Goal: Transaction & Acquisition: Book appointment/travel/reservation

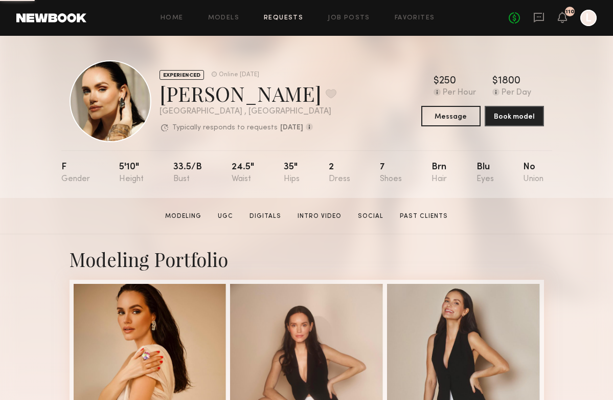
click at [284, 18] on link "Requests" at bounding box center [283, 18] width 39 height 7
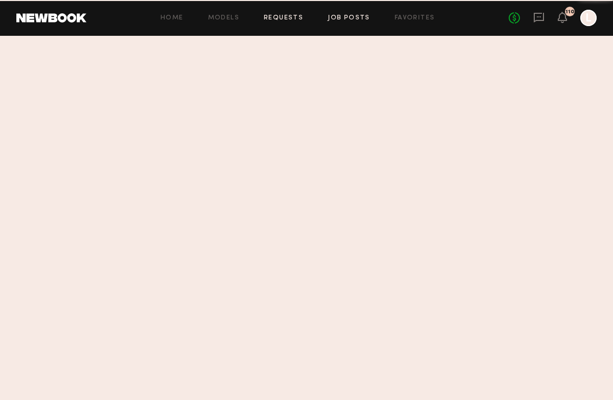
drag, startPoint x: 284, startPoint y: 18, endPoint x: 351, endPoint y: 19, distance: 67.0
click at [351, 19] on link "Job Posts" at bounding box center [349, 18] width 42 height 7
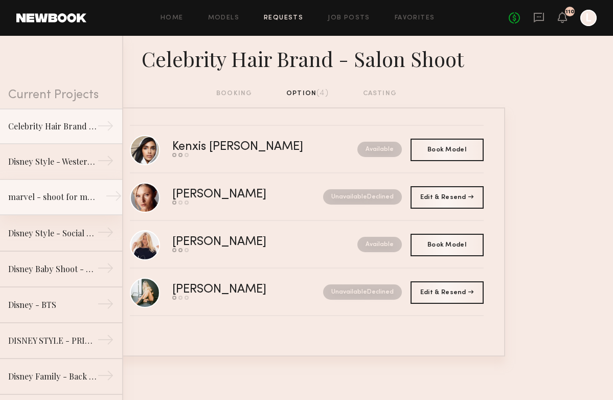
drag, startPoint x: 351, startPoint y: 19, endPoint x: 48, endPoint y: 196, distance: 350.4
click at [48, 196] on div "marvel - shoot for marvel socials" at bounding box center [52, 197] width 89 height 12
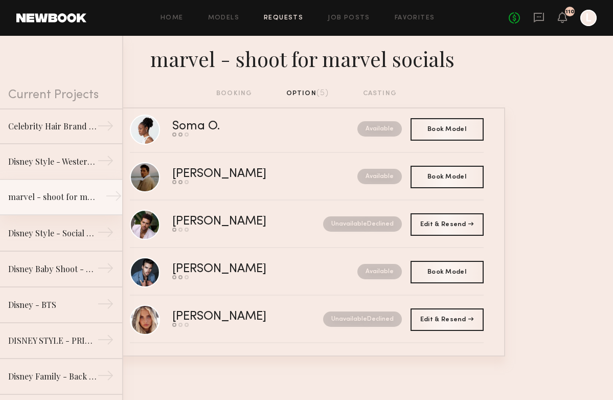
scroll to position [19, 0]
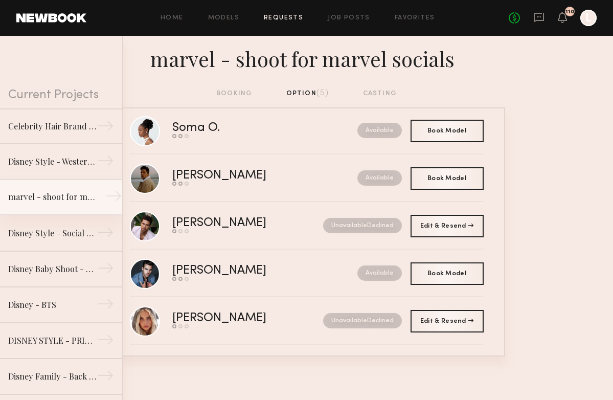
click at [347, 19] on link "Job Posts" at bounding box center [349, 18] width 42 height 7
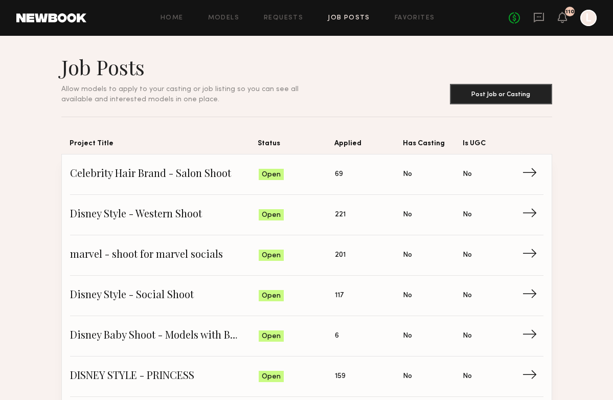
click at [150, 258] on span "marvel - shoot for marvel socials" at bounding box center [164, 255] width 189 height 15
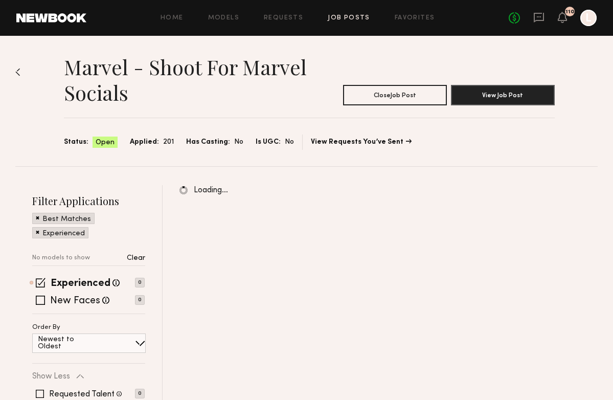
click at [58, 297] on label "New Faces" at bounding box center [75, 301] width 50 height 10
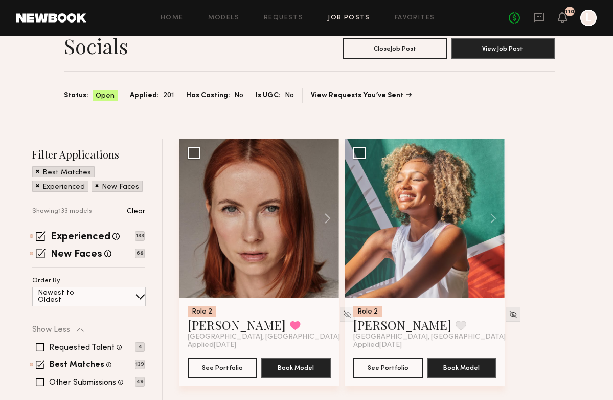
scroll to position [58, 0]
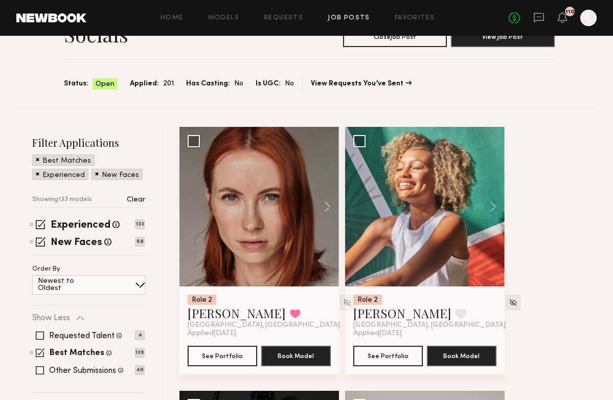
click at [39, 368] on span at bounding box center [40, 370] width 8 height 8
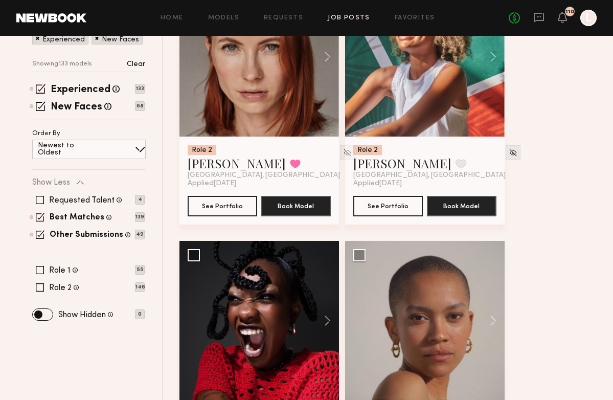
scroll to position [218, 0]
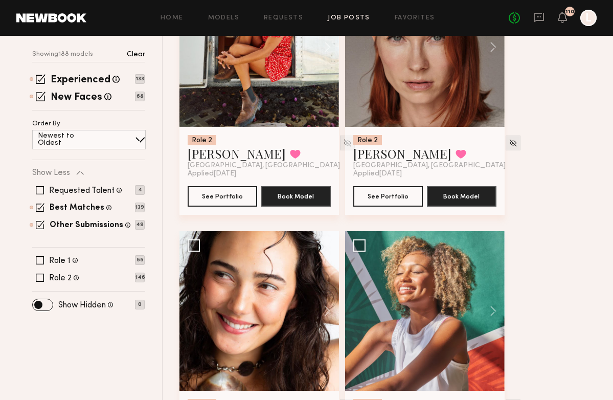
click at [76, 278] on span at bounding box center [76, 277] width 5 height 9
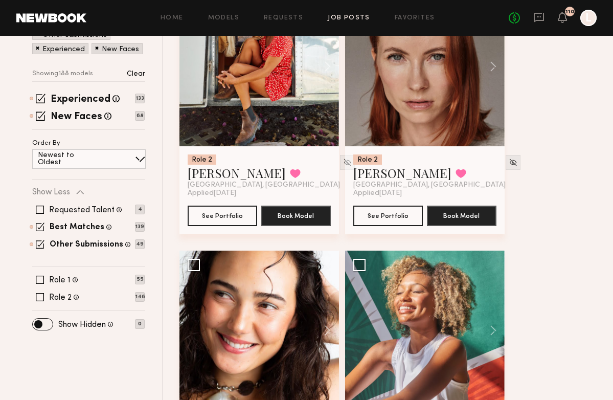
scroll to position [211, 0]
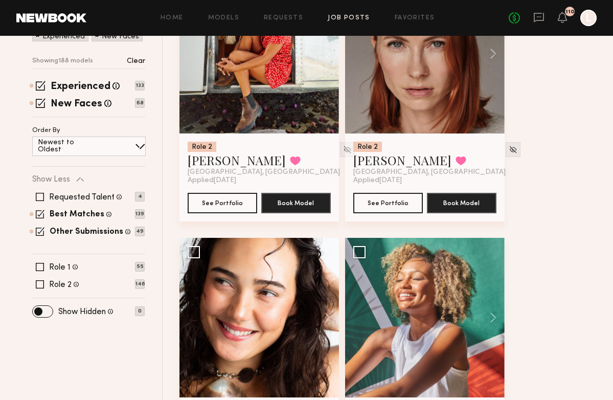
click at [76, 284] on span at bounding box center [76, 284] width 5 height 9
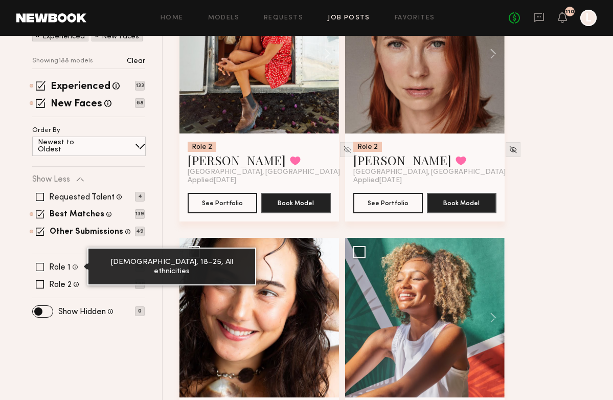
drag, startPoint x: 518, startPoint y: 389, endPoint x: 75, endPoint y: 265, distance: 459.2
click at [75, 265] on span at bounding box center [75, 266] width 5 height 9
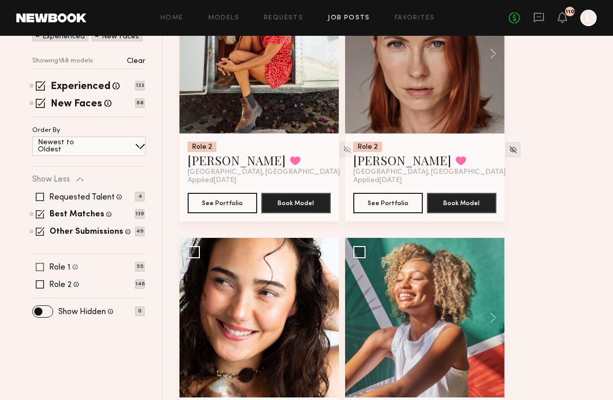
drag, startPoint x: 75, startPoint y: 265, endPoint x: 43, endPoint y: 266, distance: 32.2
click at [43, 266] on span at bounding box center [40, 267] width 8 height 8
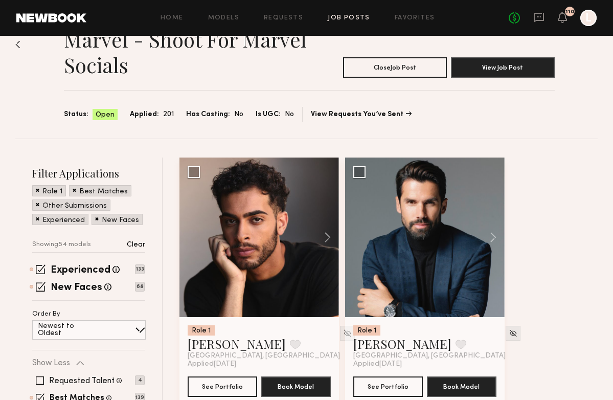
scroll to position [38, 0]
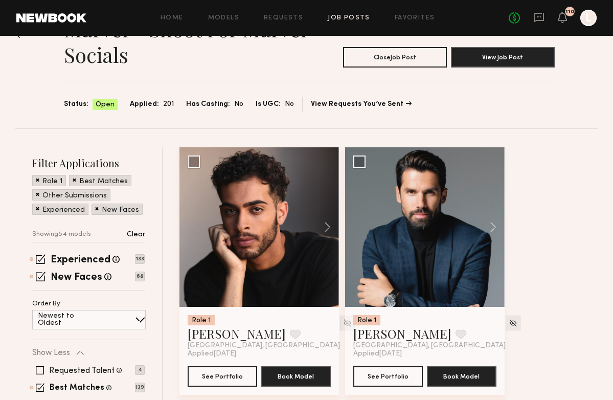
click at [326, 222] on button at bounding box center [322, 227] width 33 height 160
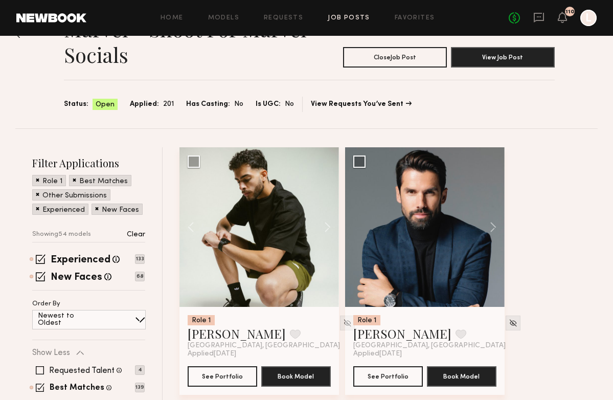
click at [325, 224] on button at bounding box center [322, 227] width 33 height 160
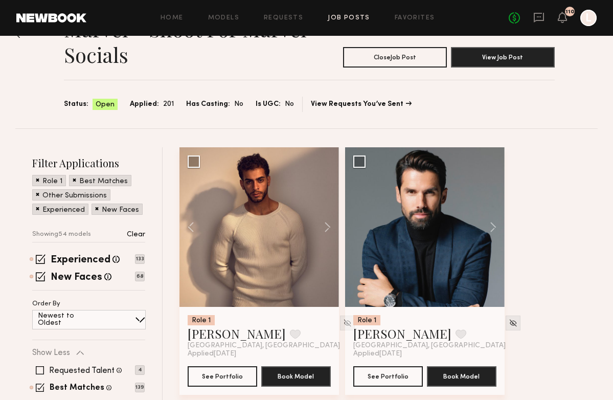
click at [325, 224] on button at bounding box center [322, 227] width 33 height 160
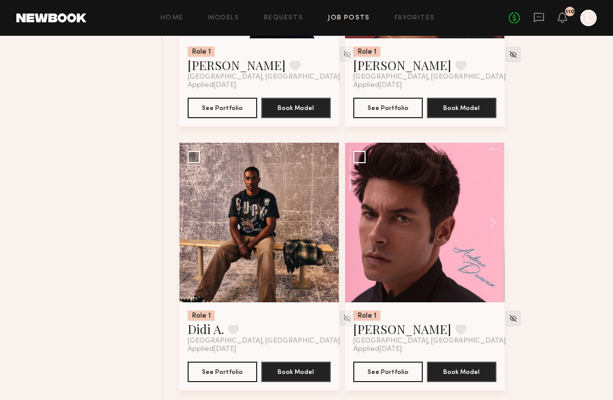
scroll to position [1650, 0]
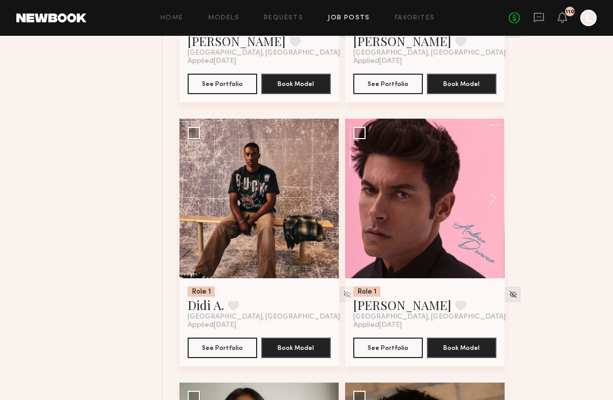
click at [329, 196] on button at bounding box center [322, 199] width 33 height 160
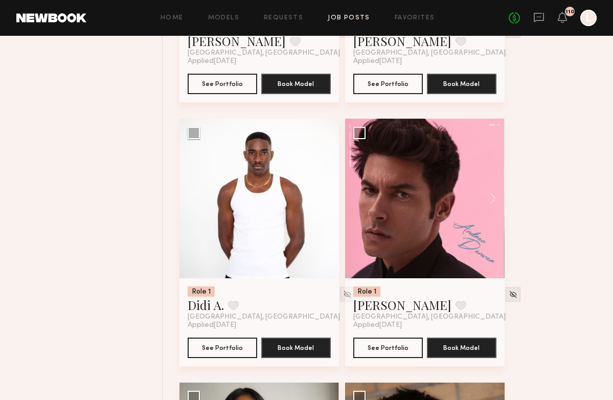
click at [327, 200] on button at bounding box center [322, 199] width 33 height 160
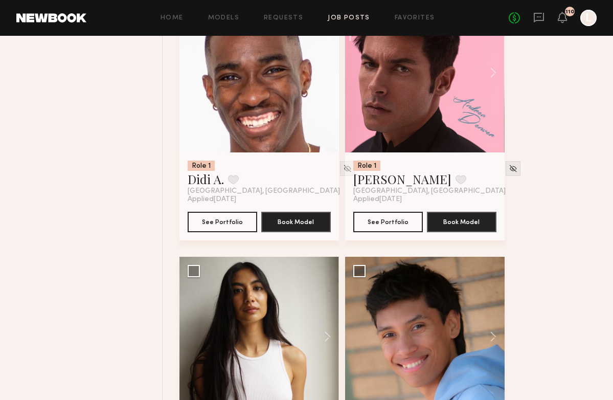
scroll to position [1718, 0]
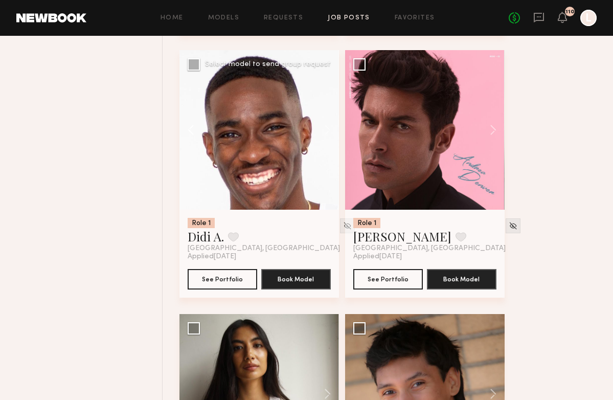
drag, startPoint x: 43, startPoint y: 266, endPoint x: 193, endPoint y: 132, distance: 201.4
click at [193, 132] on button at bounding box center [195, 130] width 33 height 160
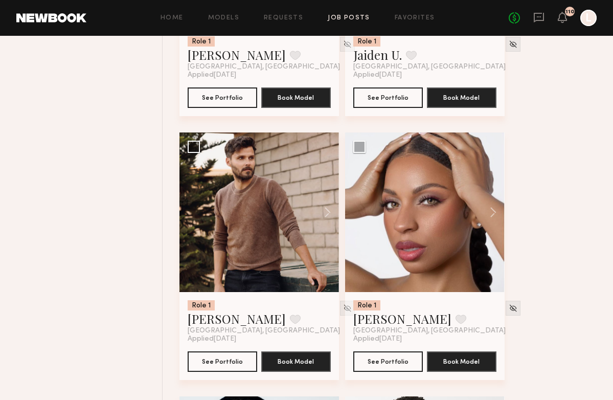
scroll to position [2164, 0]
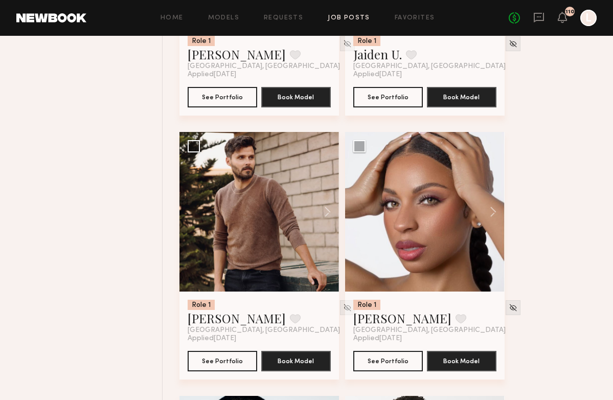
click at [322, 213] on button at bounding box center [322, 212] width 33 height 160
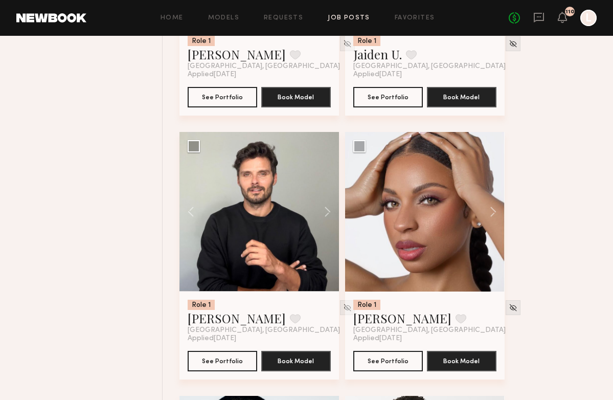
click at [322, 213] on button at bounding box center [322, 212] width 33 height 160
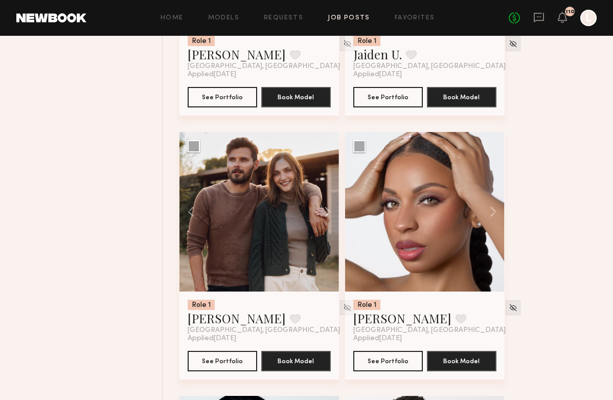
click at [322, 213] on button at bounding box center [322, 212] width 33 height 160
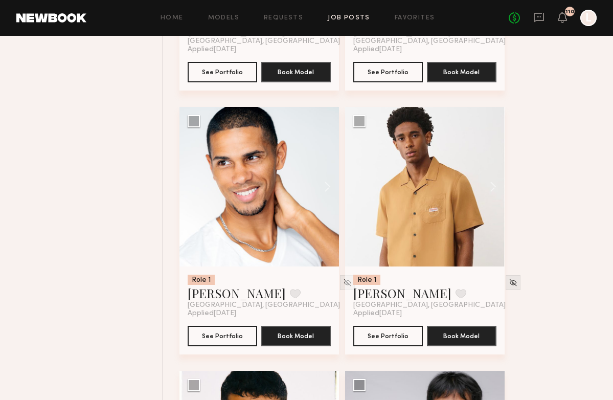
scroll to position [2456, 0]
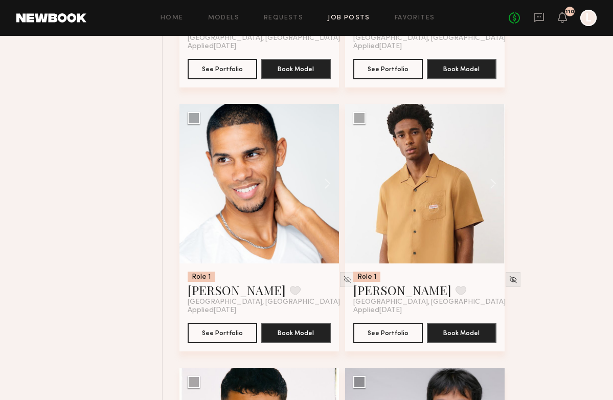
click at [489, 185] on button at bounding box center [488, 184] width 33 height 160
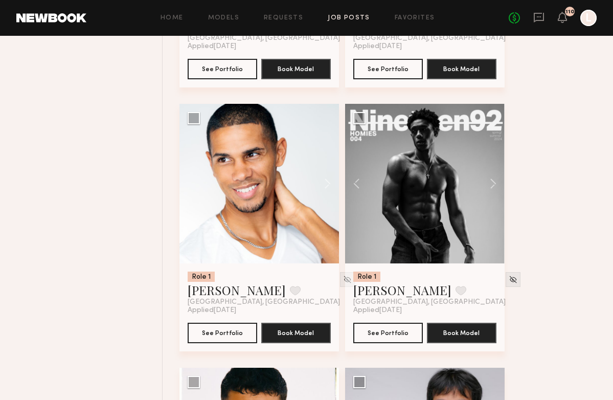
click at [489, 185] on button at bounding box center [488, 184] width 33 height 160
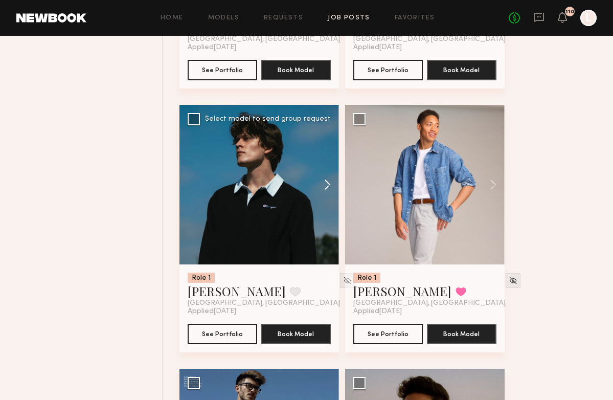
scroll to position [4828, 0]
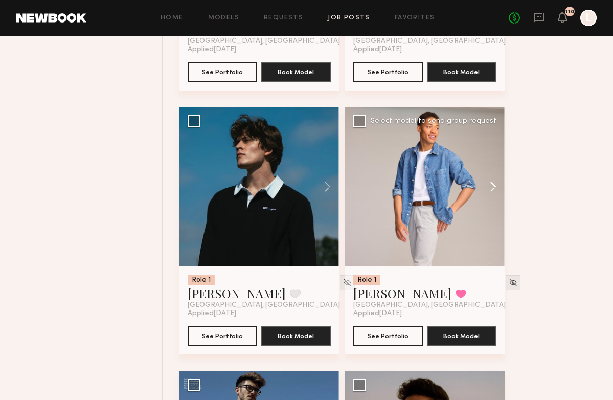
click at [490, 192] on button at bounding box center [488, 187] width 33 height 160
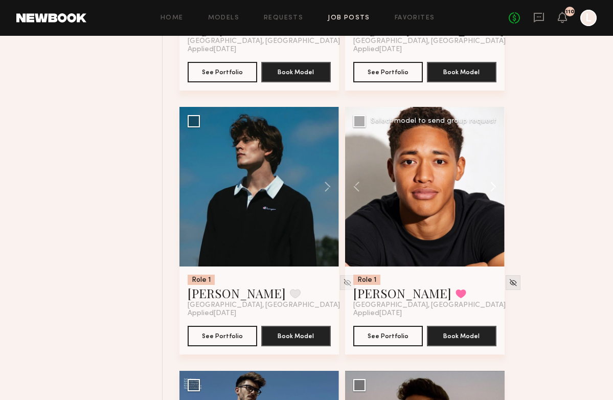
click at [490, 192] on button at bounding box center [488, 187] width 33 height 160
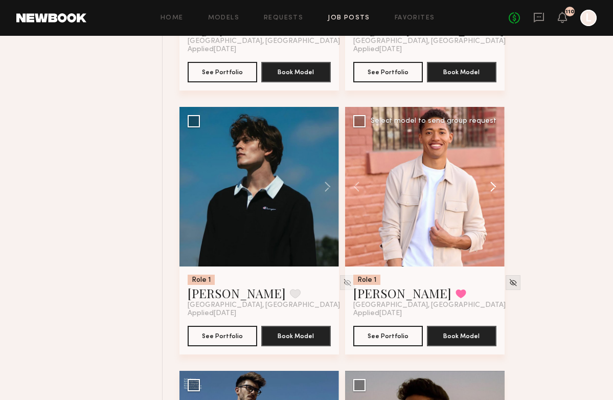
click at [490, 192] on button at bounding box center [488, 187] width 33 height 160
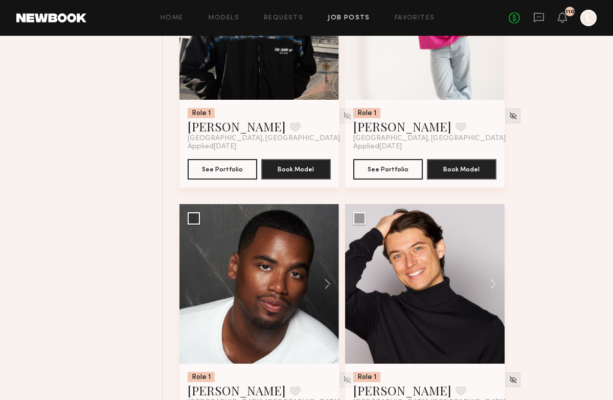
scroll to position [6053, 0]
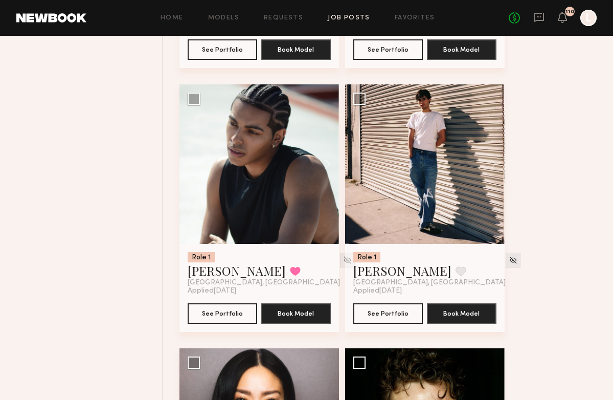
scroll to position [6423, 0]
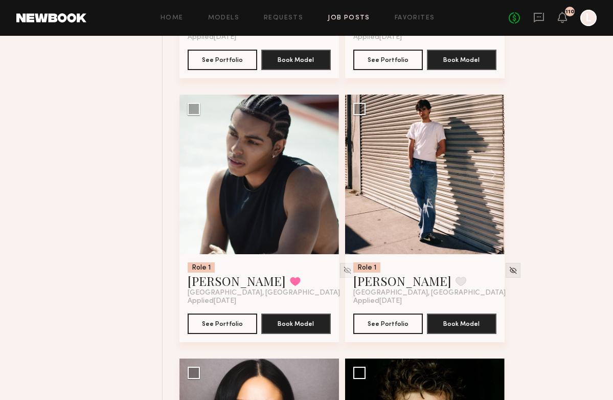
click at [493, 183] on button at bounding box center [488, 175] width 33 height 160
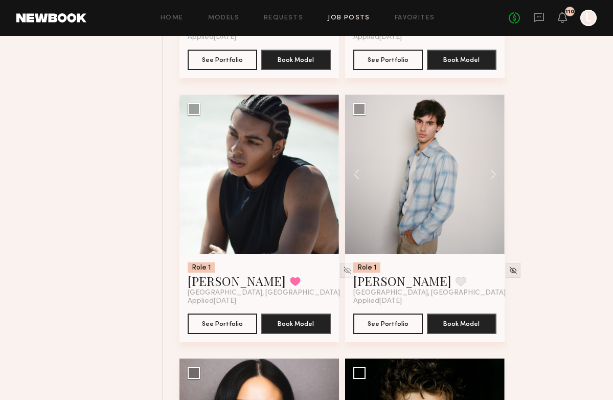
click at [493, 183] on button at bounding box center [488, 175] width 33 height 160
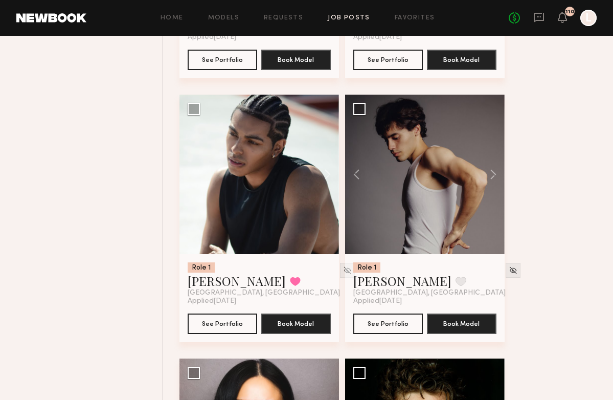
click at [493, 183] on button at bounding box center [488, 175] width 33 height 160
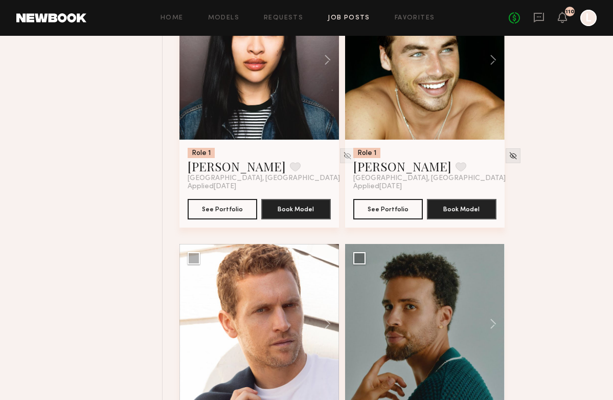
scroll to position [6916, 0]
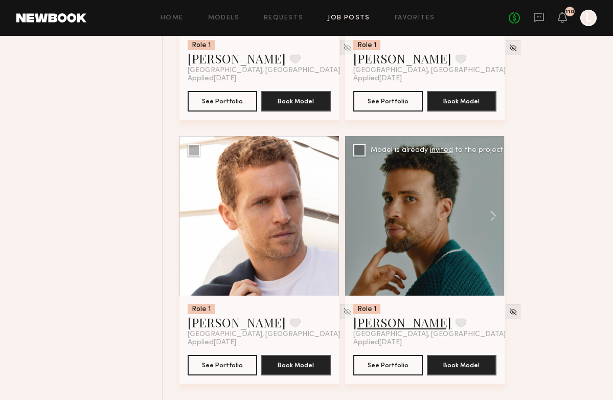
drag, startPoint x: 490, startPoint y: 192, endPoint x: 379, endPoint y: 324, distance: 172.0
click at [379, 324] on link "Trae G." at bounding box center [402, 322] width 98 height 16
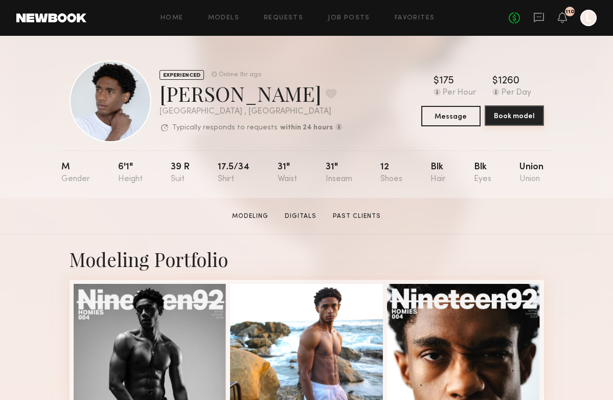
drag, startPoint x: 0, startPoint y: 0, endPoint x: 504, endPoint y: 122, distance: 518.2
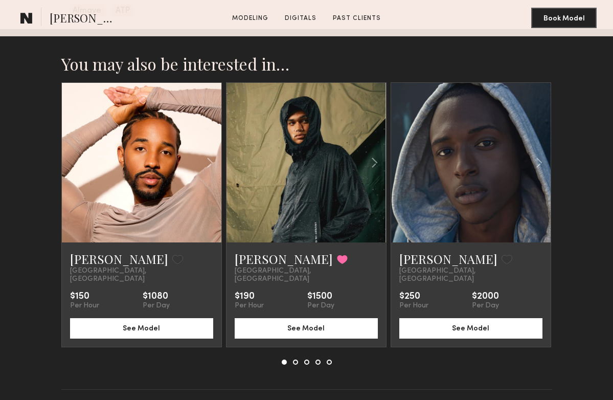
scroll to position [1420, 0]
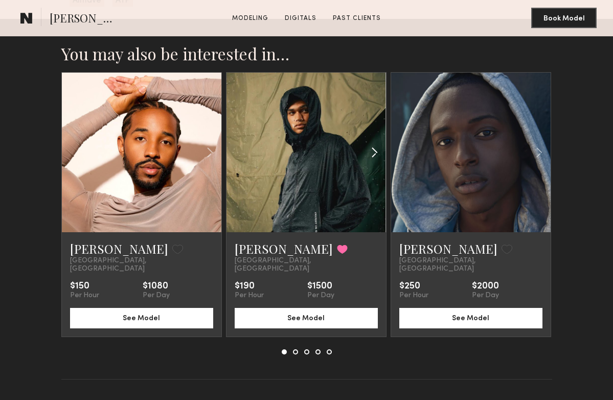
drag, startPoint x: 504, startPoint y: 122, endPoint x: 370, endPoint y: 157, distance: 138.1
click at [370, 157] on common-icon at bounding box center [374, 152] width 15 height 19
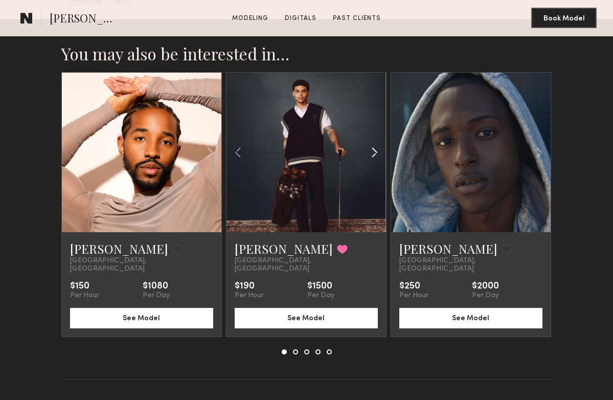
click at [370, 157] on common-icon at bounding box center [374, 152] width 15 height 19
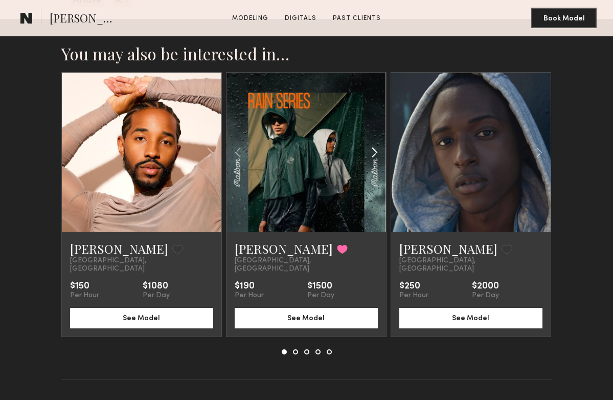
click at [370, 157] on common-icon at bounding box center [374, 152] width 15 height 19
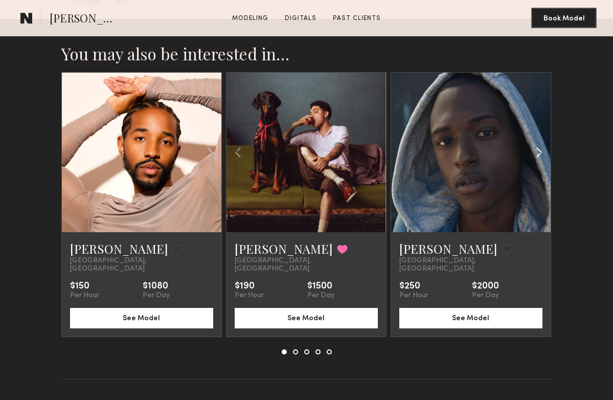
drag, startPoint x: 370, startPoint y: 157, endPoint x: 537, endPoint y: 156, distance: 167.2
click at [537, 156] on common-icon at bounding box center [539, 152] width 15 height 19
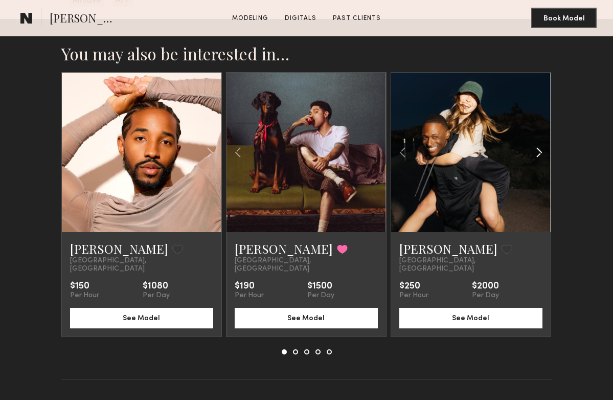
click at [295, 349] on button at bounding box center [295, 351] width 5 height 5
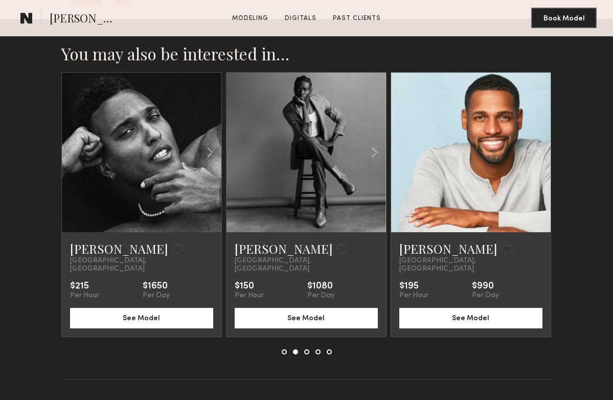
click at [376, 149] on common-icon at bounding box center [374, 152] width 15 height 19
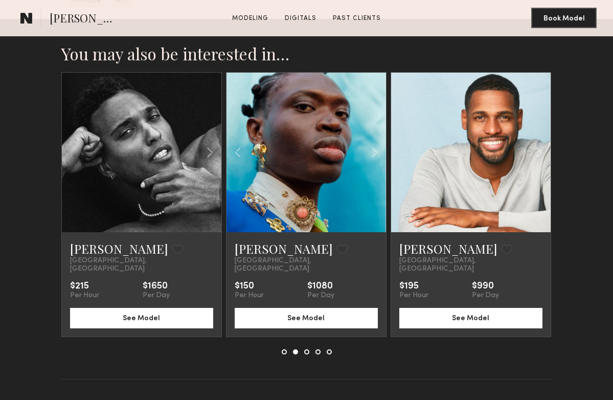
click at [374, 149] on common-icon at bounding box center [374, 152] width 15 height 19
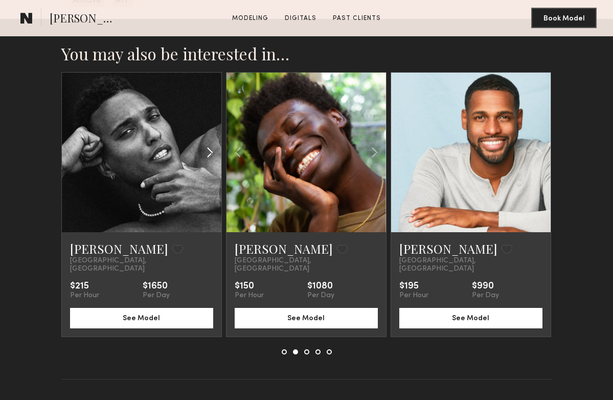
drag, startPoint x: 537, startPoint y: 156, endPoint x: 210, endPoint y: 151, distance: 327.3
click at [210, 151] on common-icon at bounding box center [210, 152] width 15 height 19
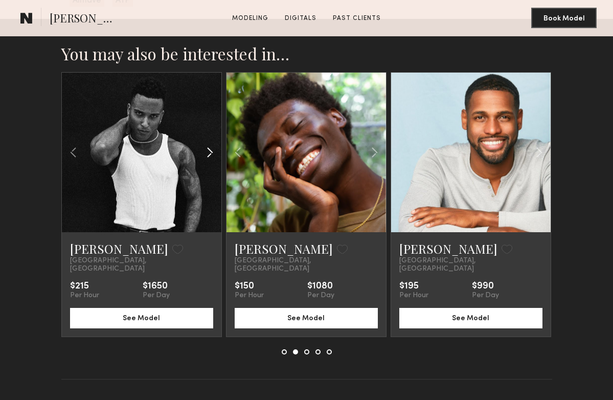
click at [210, 151] on common-icon at bounding box center [210, 152] width 15 height 19
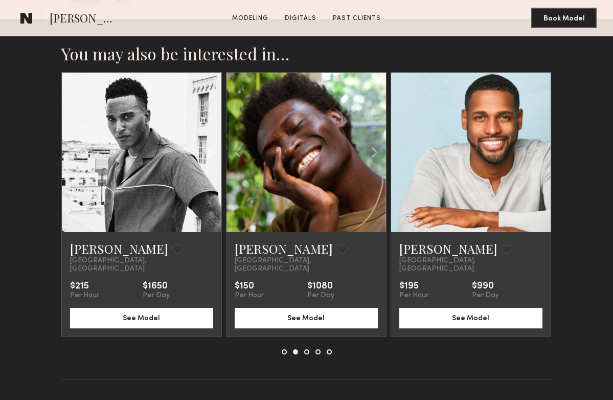
click at [307, 349] on button at bounding box center [306, 351] width 5 height 5
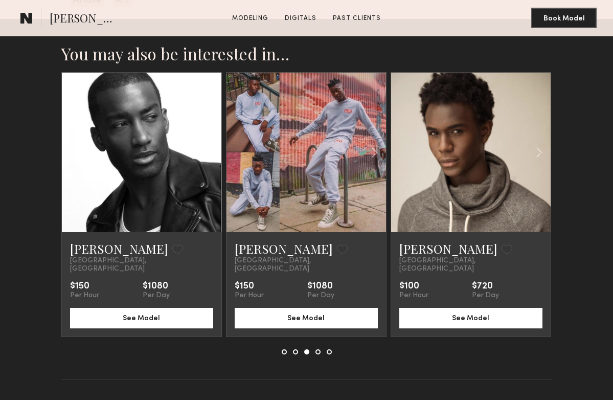
click at [317, 349] on button at bounding box center [318, 351] width 5 height 5
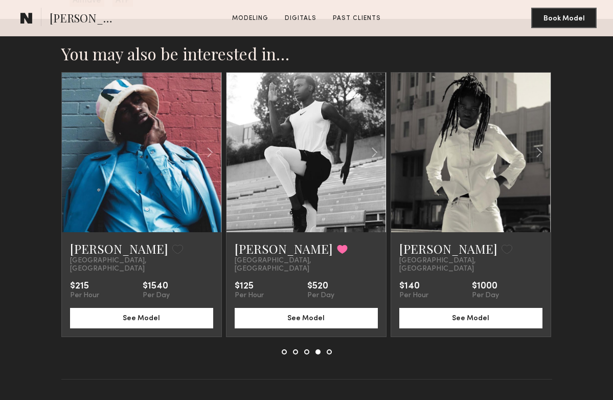
click at [206, 153] on common-icon at bounding box center [210, 152] width 15 height 19
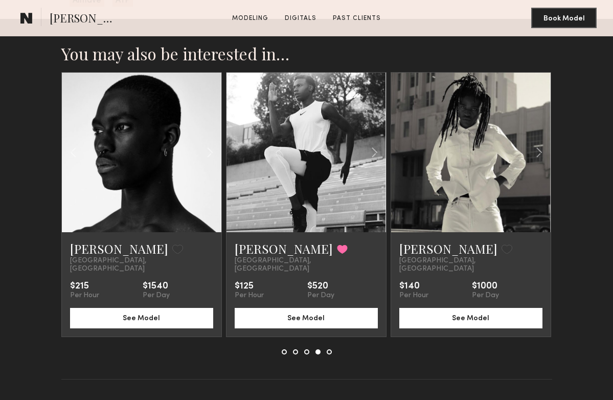
click at [206, 153] on common-icon at bounding box center [210, 152] width 15 height 19
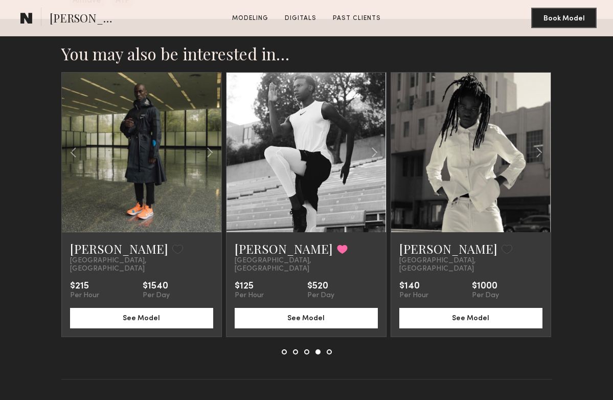
click at [206, 153] on common-icon at bounding box center [210, 152] width 15 height 19
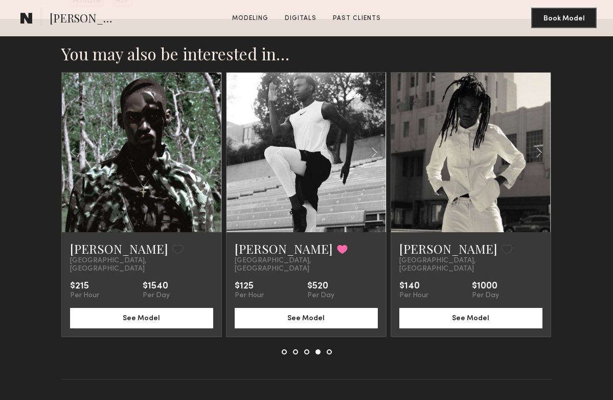
click at [327, 349] on div at bounding box center [307, 351] width 50 height 5
drag, startPoint x: 210, startPoint y: 151, endPoint x: 328, endPoint y: 343, distance: 225.7
click at [328, 349] on button at bounding box center [329, 351] width 5 height 5
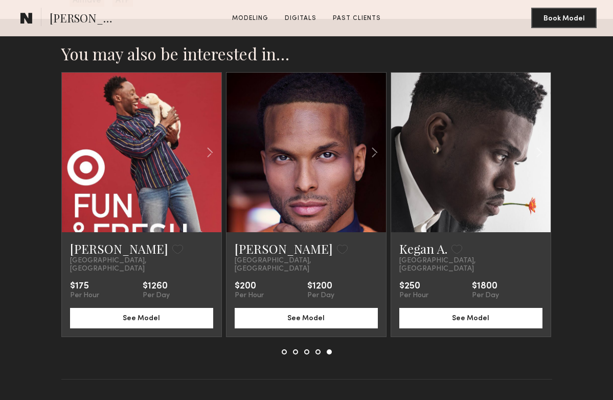
click at [318, 349] on button at bounding box center [318, 351] width 5 height 5
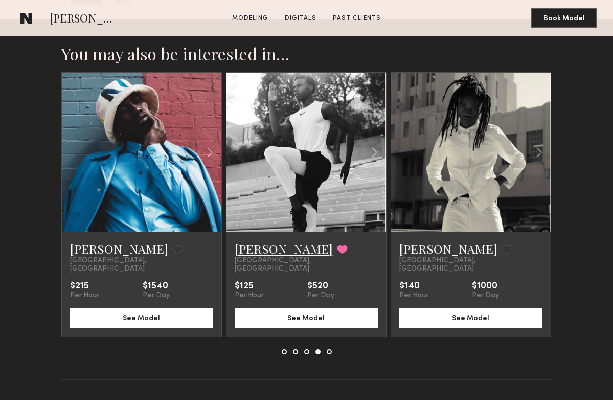
drag, startPoint x: 328, startPoint y: 343, endPoint x: 258, endPoint y: 251, distance: 116.4
click at [258, 251] on link "[PERSON_NAME]" at bounding box center [284, 248] width 98 height 16
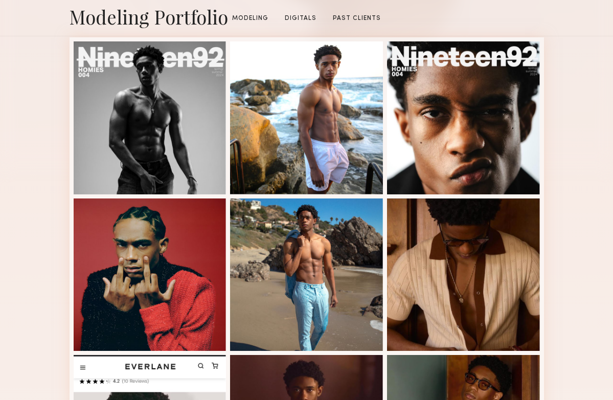
scroll to position [0, 0]
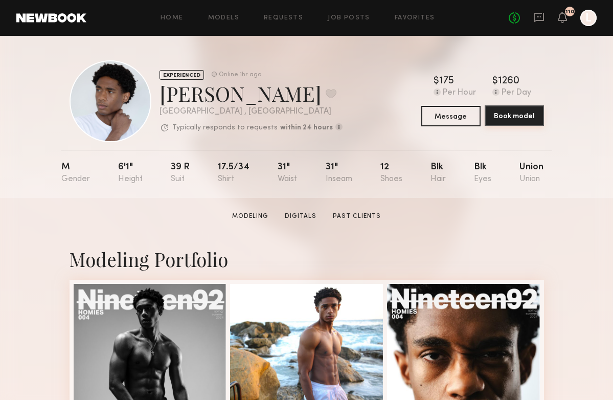
drag, startPoint x: 258, startPoint y: 251, endPoint x: 507, endPoint y: 117, distance: 282.5
click at [507, 117] on button "Book model" at bounding box center [514, 115] width 59 height 20
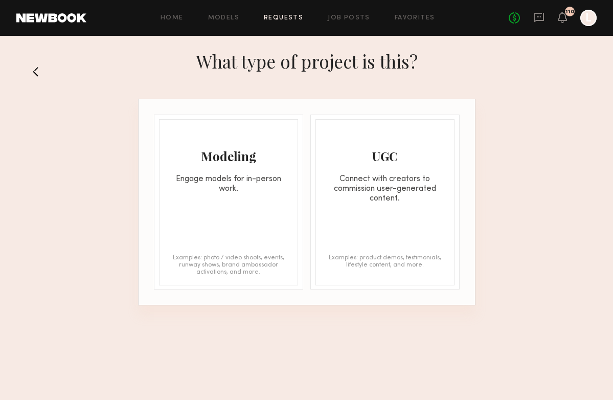
drag, startPoint x: 507, startPoint y: 117, endPoint x: 221, endPoint y: 179, distance: 292.6
click at [221, 179] on div "Engage models for in-person work." at bounding box center [229, 183] width 138 height 19
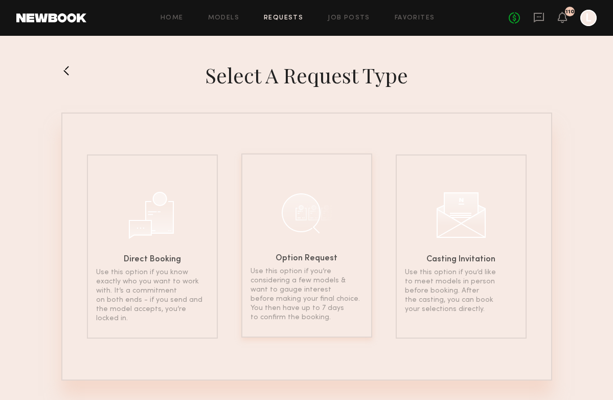
drag, startPoint x: 221, startPoint y: 179, endPoint x: 300, endPoint y: 266, distance: 117.3
click at [300, 266] on div "Option Request Use this option if you’re considering a few models & want to gau…" at bounding box center [306, 245] width 131 height 184
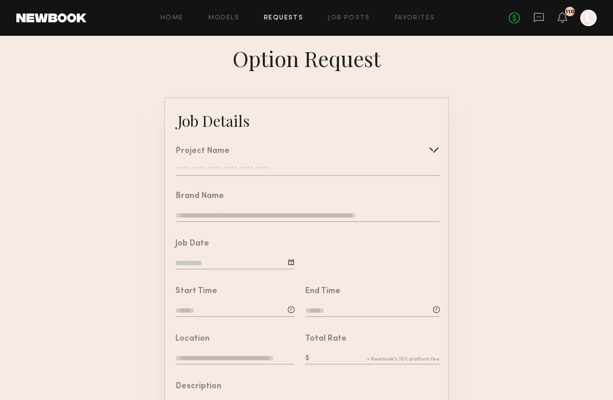
click at [201, 165] on div "Project Name Create Use recent modeling project Celebrity Hair Brand - Salon Sh…" at bounding box center [308, 161] width 264 height 29
click at [198, 173] on input "text" at bounding box center [308, 171] width 264 height 10
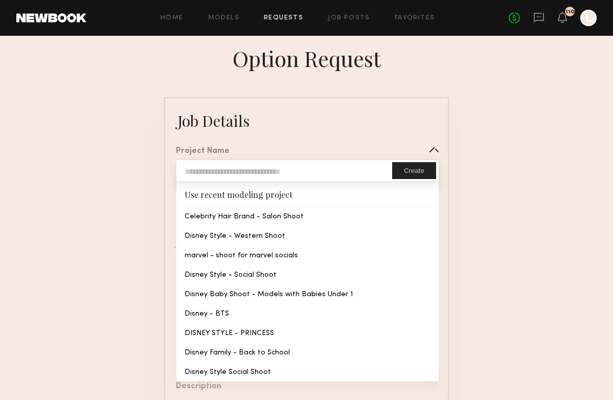
type input "**********"
type textarea "**********"
type textarea "*********"
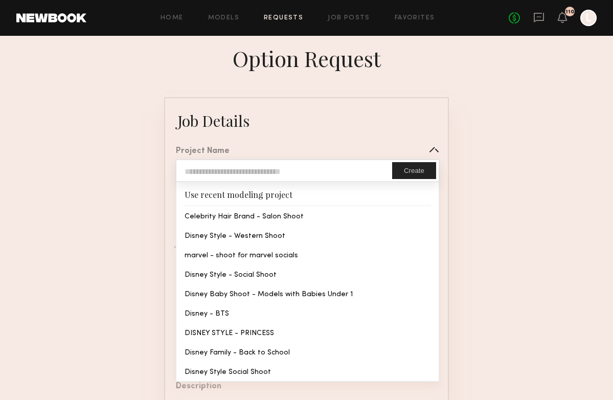
click at [239, 253] on common-border "**********" at bounding box center [306, 382] width 285 height 570
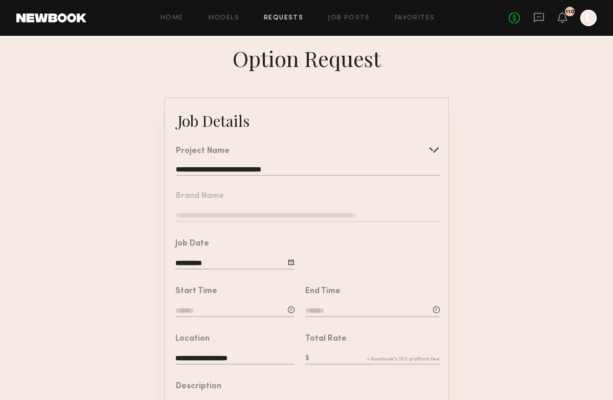
drag, startPoint x: 300, startPoint y: 266, endPoint x: 192, endPoint y: 311, distance: 116.2
click at [192, 311] on input at bounding box center [234, 311] width 119 height 11
drag, startPoint x: 192, startPoint y: 311, endPoint x: 205, endPoint y: 350, distance: 41.4
click at [205, 350] on input "text" at bounding box center [205, 354] width 38 height 18
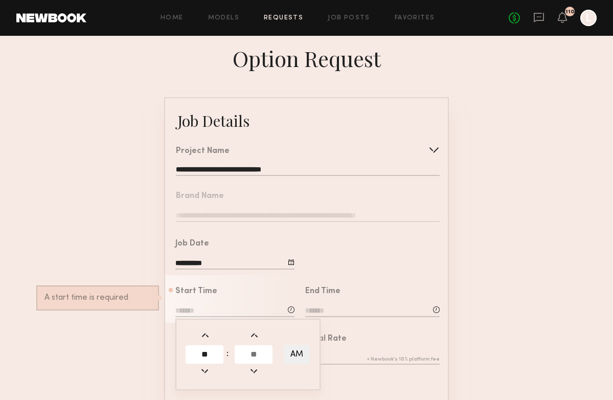
type input "**"
click at [245, 354] on input "text" at bounding box center [254, 354] width 38 height 18
type input "**"
type input "********"
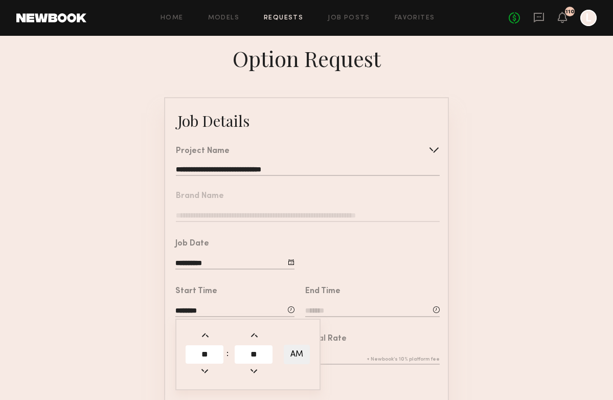
drag, startPoint x: 205, startPoint y: 350, endPoint x: 321, endPoint y: 312, distance: 121.8
click at [321, 312] on input at bounding box center [372, 311] width 134 height 11
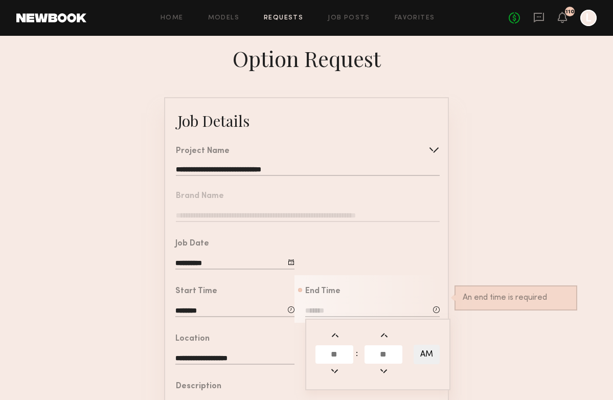
click at [329, 353] on input "text" at bounding box center [335, 354] width 38 height 18
type input "*"
drag, startPoint x: 321, startPoint y: 312, endPoint x: 386, endPoint y: 351, distance: 75.9
click at [386, 351] on input "text" at bounding box center [384, 354] width 38 height 18
type input "**"
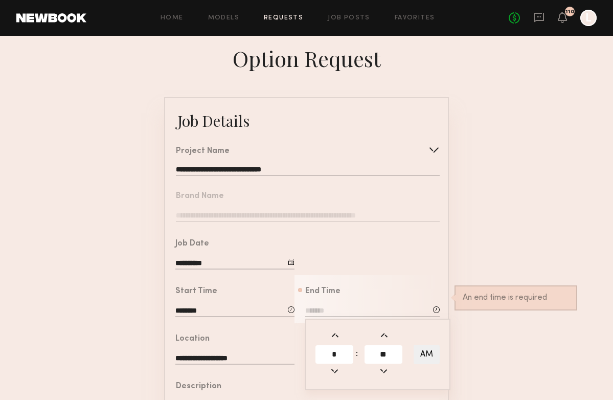
type input "*******"
type input "**"
drag, startPoint x: 386, startPoint y: 351, endPoint x: 425, endPoint y: 357, distance: 39.9
click at [425, 357] on button "AM" at bounding box center [427, 354] width 26 height 19
type input "*******"
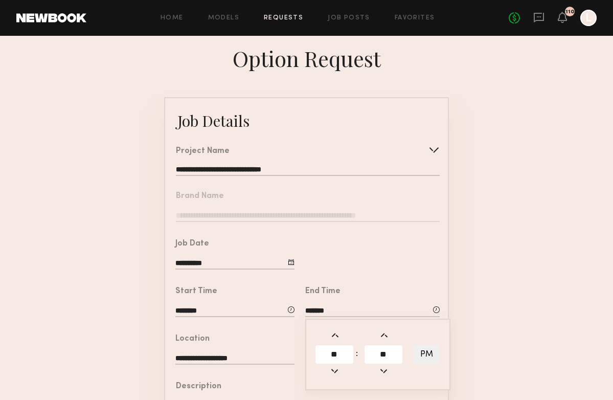
click at [491, 359] on form "**********" at bounding box center [306, 382] width 613 height 570
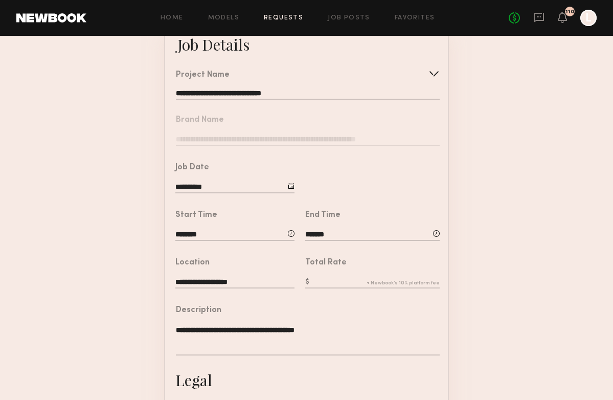
scroll to position [80, 0]
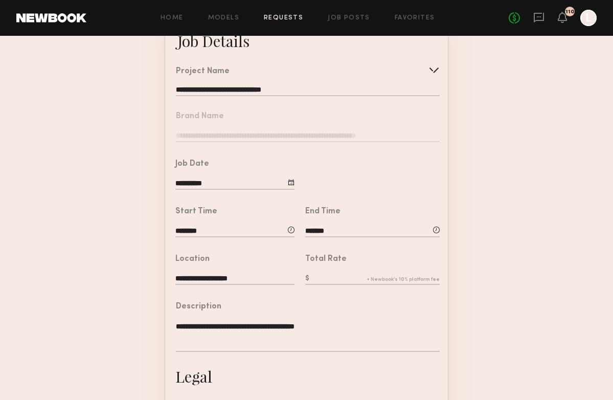
click at [319, 276] on input "text" at bounding box center [372, 279] width 134 height 11
type input "*"
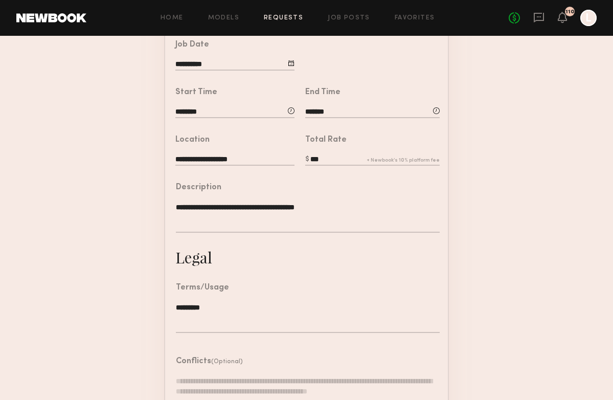
scroll to position [273, 0]
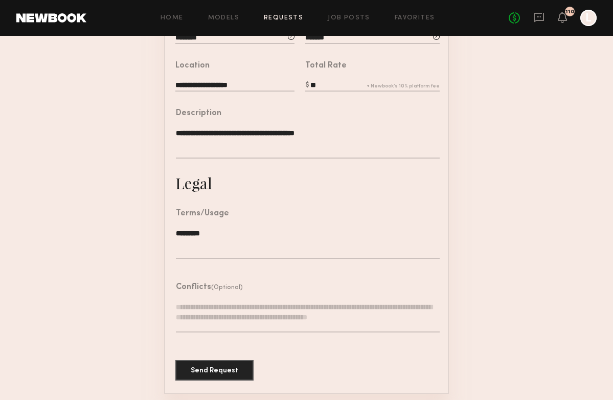
type input "*"
type input "***"
click at [205, 368] on button "Send Request" at bounding box center [214, 369] width 78 height 20
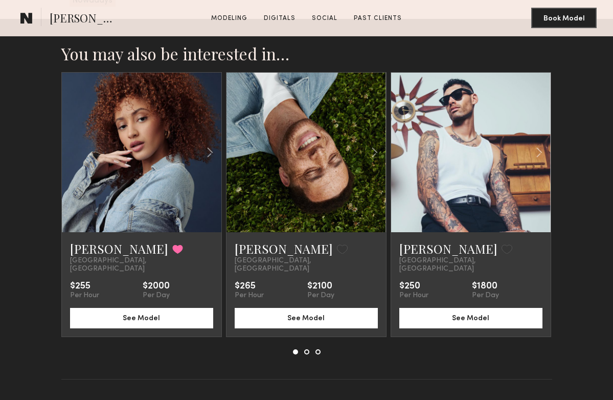
scroll to position [1852, 0]
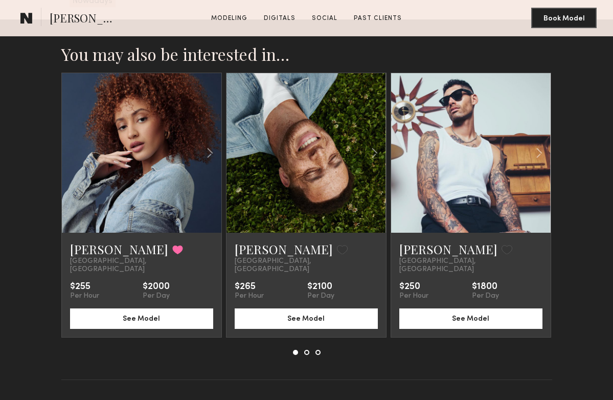
click at [306, 350] on button at bounding box center [306, 352] width 5 height 5
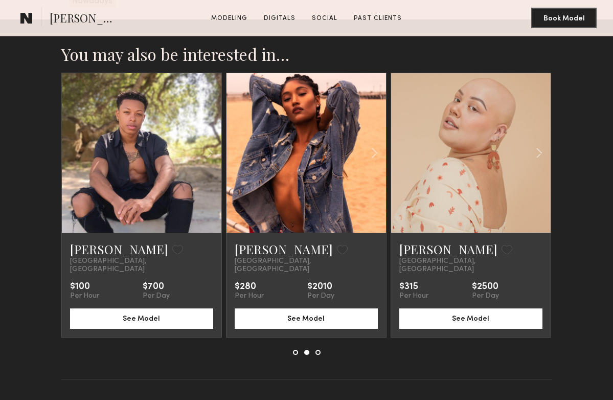
click at [316, 350] on button at bounding box center [318, 352] width 5 height 5
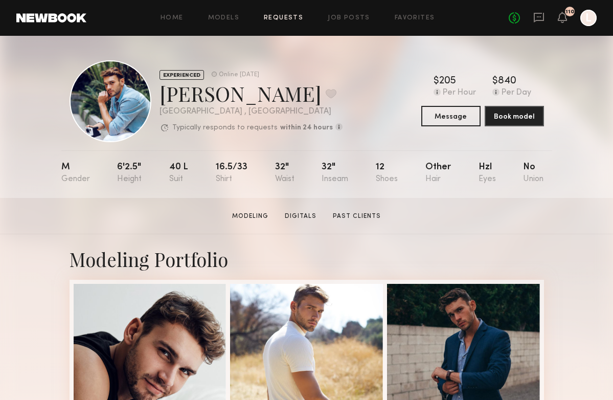
drag, startPoint x: 0, startPoint y: 0, endPoint x: 289, endPoint y: 18, distance: 289.5
click at [289, 18] on link "Requests" at bounding box center [283, 18] width 39 height 7
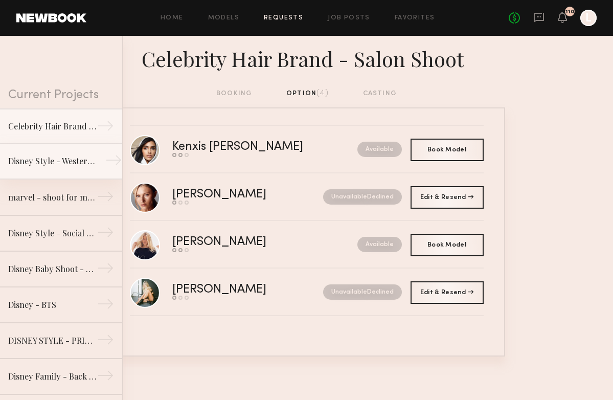
drag, startPoint x: 289, startPoint y: 18, endPoint x: 84, endPoint y: 167, distance: 253.7
click at [84, 167] on link "Disney Style - Western Shoot →" at bounding box center [61, 162] width 122 height 36
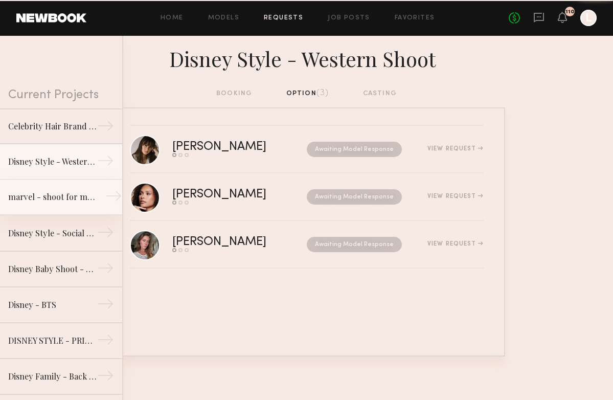
drag, startPoint x: 84, startPoint y: 167, endPoint x: 85, endPoint y: 198, distance: 31.2
click at [85, 198] on div "marvel - shoot for marvel socials" at bounding box center [52, 197] width 89 height 12
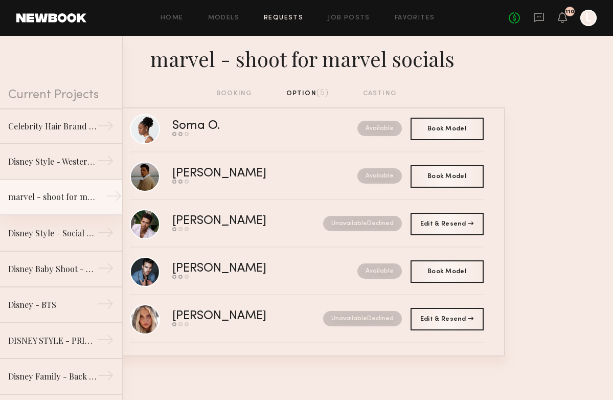
scroll to position [23, 0]
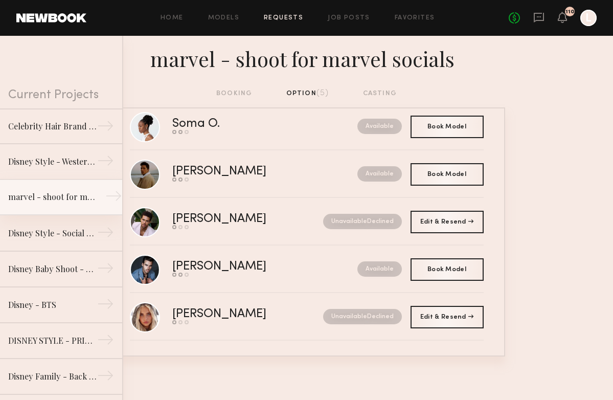
click at [208, 271] on div "Jake H." at bounding box center [242, 267] width 140 height 12
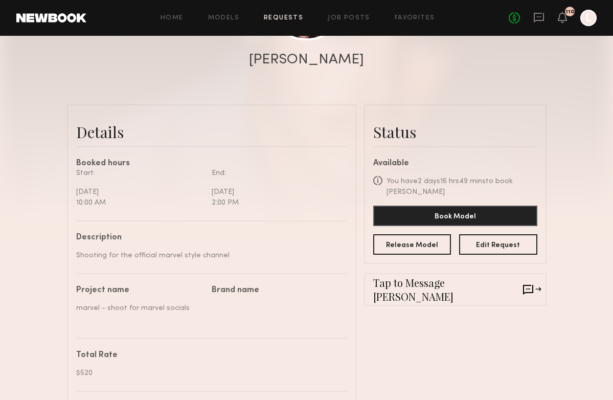
scroll to position [200, 0]
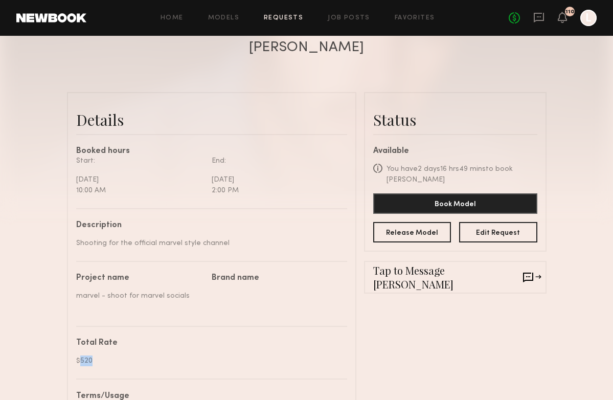
drag, startPoint x: 85, startPoint y: 198, endPoint x: 96, endPoint y: 360, distance: 161.9
click at [96, 360] on div "$520" at bounding box center [207, 360] width 263 height 11
copy div "520"
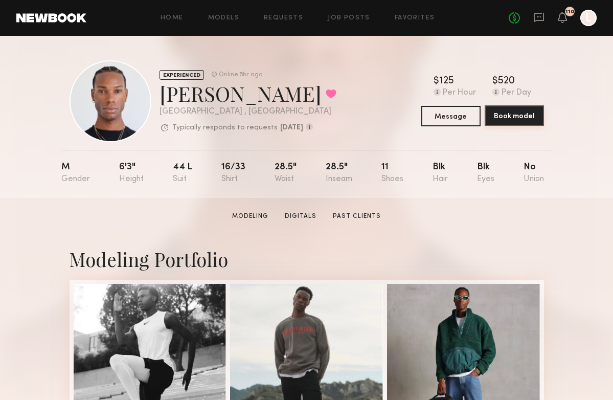
click at [504, 121] on button "Book model" at bounding box center [514, 115] width 59 height 20
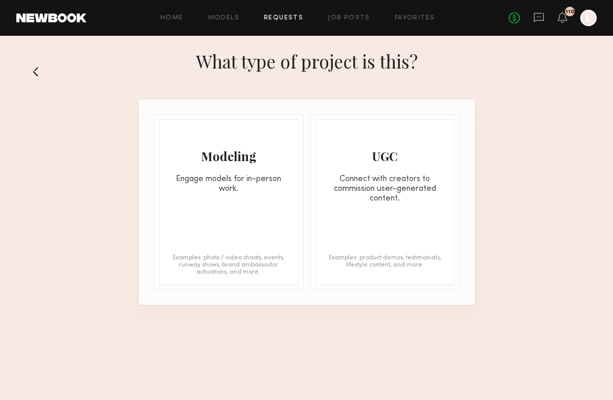
click at [236, 206] on div "Modeling Engage models for in-person work. Examples: photo / video shoots, even…" at bounding box center [228, 202] width 139 height 166
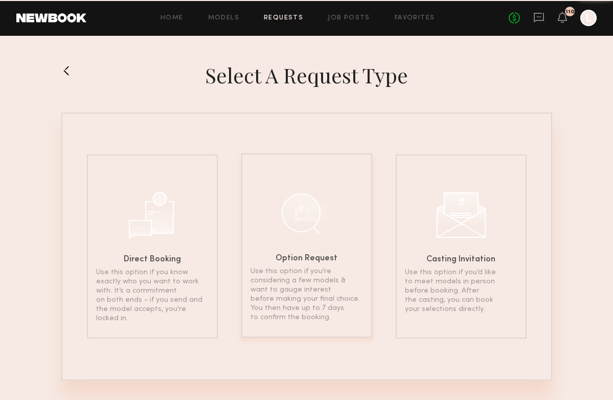
drag, startPoint x: 0, startPoint y: 0, endPoint x: 283, endPoint y: 236, distance: 368.6
click at [283, 236] on div at bounding box center [306, 212] width 51 height 51
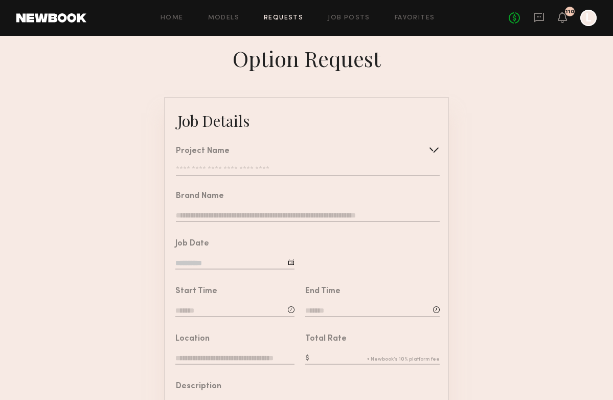
drag, startPoint x: 283, startPoint y: 236, endPoint x: 216, endPoint y: 165, distance: 97.7
click at [216, 166] on input "text" at bounding box center [308, 171] width 264 height 10
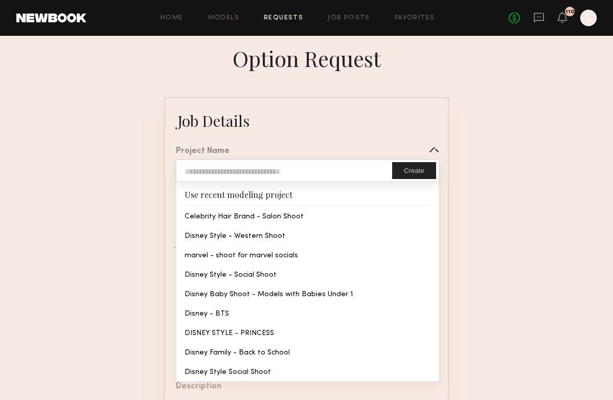
type input "**********"
type textarea "**********"
type textarea "*********"
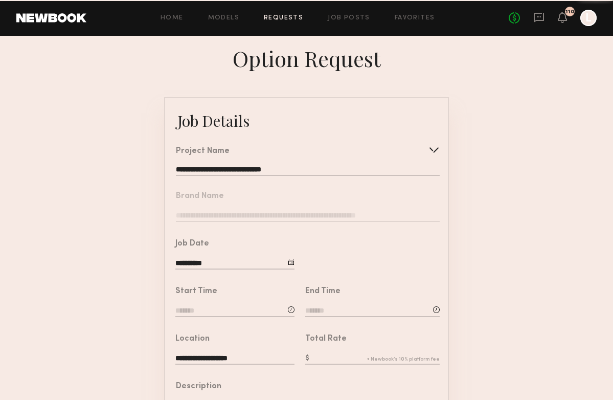
click at [226, 257] on common-border "**********" at bounding box center [306, 382] width 285 height 570
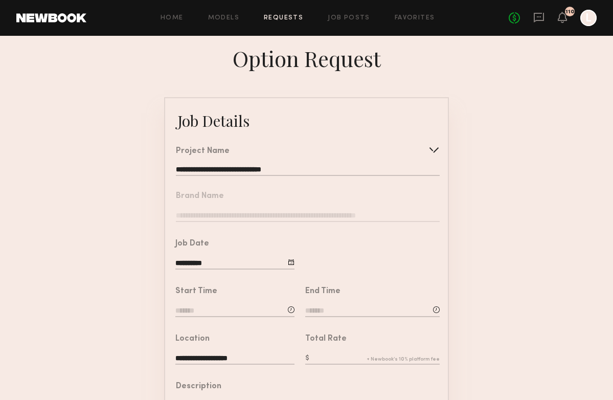
click at [193, 319] on div "Start Time" at bounding box center [229, 299] width 129 height 48
drag, startPoint x: 216, startPoint y: 165, endPoint x: 186, endPoint y: 311, distance: 149.2
click at [186, 311] on input at bounding box center [234, 311] width 119 height 11
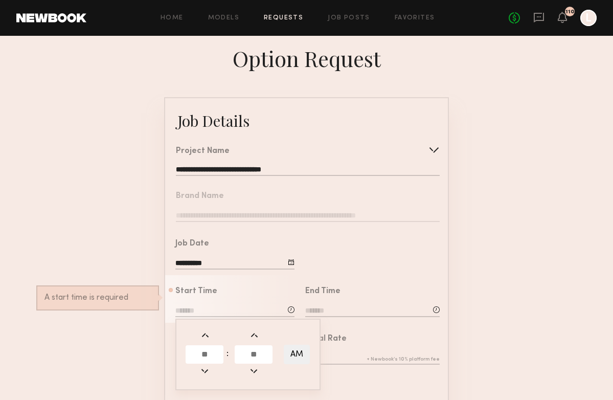
drag, startPoint x: 186, startPoint y: 311, endPoint x: 213, endPoint y: 350, distance: 46.7
click at [213, 350] on input "text" at bounding box center [205, 354] width 38 height 18
type input "**"
click at [259, 350] on input "text" at bounding box center [254, 354] width 38 height 18
type input "**"
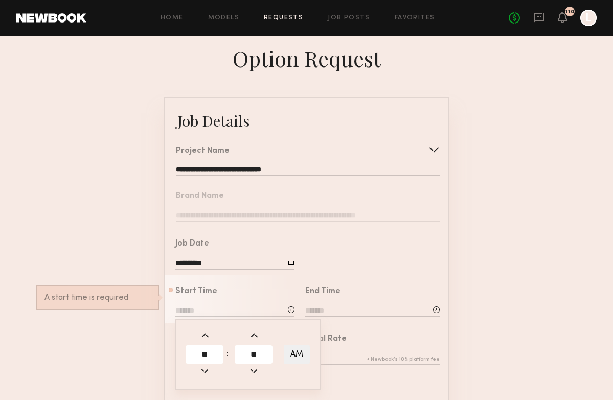
type input "********"
drag, startPoint x: 213, startPoint y: 350, endPoint x: 312, endPoint y: 310, distance: 107.2
click at [312, 310] on input at bounding box center [372, 311] width 134 height 11
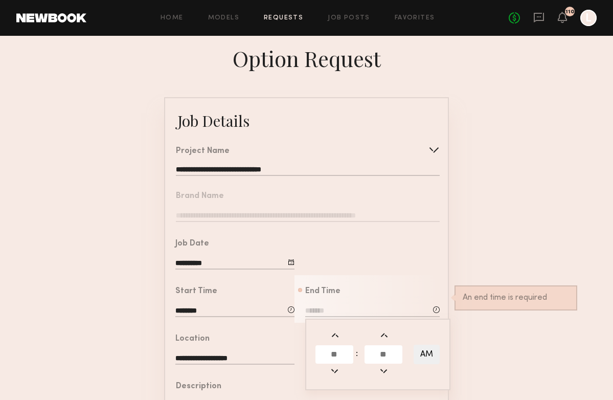
click at [331, 350] on input "text" at bounding box center [335, 354] width 38 height 18
type input "*"
drag, startPoint x: 312, startPoint y: 310, endPoint x: 391, endPoint y: 355, distance: 90.4
click at [391, 355] on input "text" at bounding box center [384, 354] width 38 height 18
type input "*"
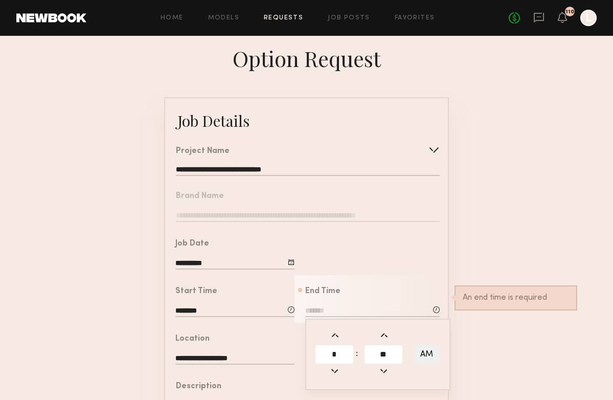
type input "**"
type input "*******"
type input "**"
drag, startPoint x: 391, startPoint y: 355, endPoint x: 426, endPoint y: 346, distance: 36.3
click at [426, 346] on button "AM" at bounding box center [427, 354] width 26 height 19
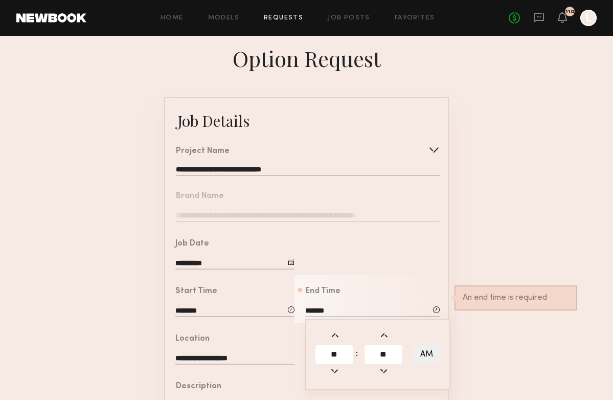
type input "*******"
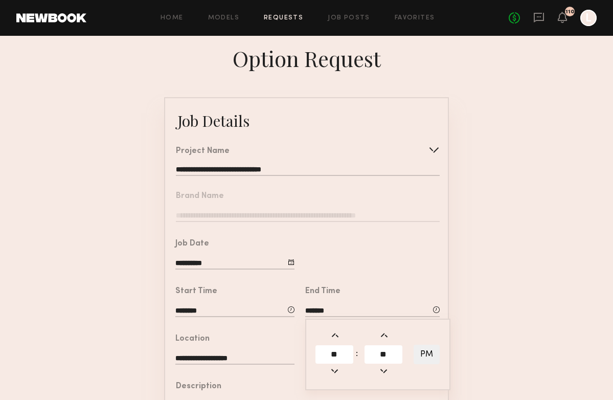
drag, startPoint x: 426, startPoint y: 346, endPoint x: 458, endPoint y: 352, distance: 32.3
click at [458, 352] on form "**********" at bounding box center [306, 382] width 613 height 570
drag, startPoint x: 458, startPoint y: 352, endPoint x: 325, endPoint y: 357, distance: 133.6
click at [325, 357] on input "text" at bounding box center [372, 358] width 134 height 11
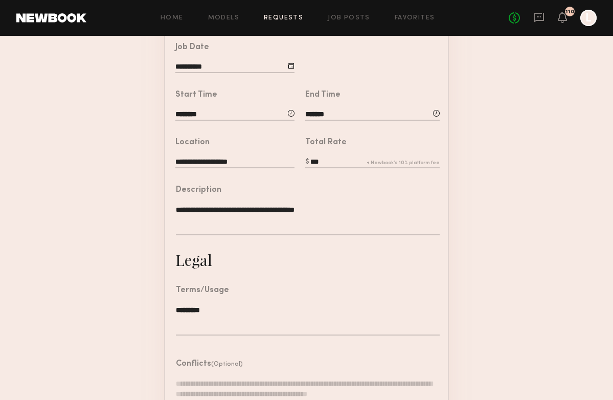
scroll to position [273, 0]
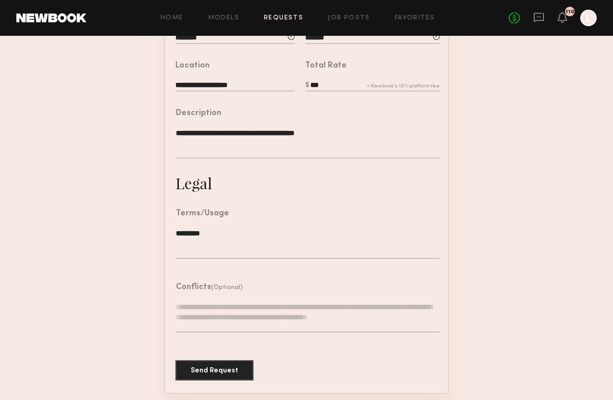
type input "***"
click at [221, 364] on button "Send Request" at bounding box center [214, 369] width 78 height 20
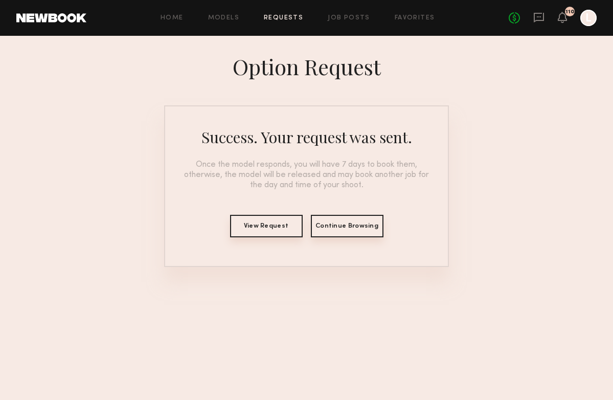
drag, startPoint x: 325, startPoint y: 357, endPoint x: 288, endPoint y: 24, distance: 335.4
click at [288, 24] on div "Home Models Requests Job Posts Favorites Sign Out No fees up to $5,000 110 L" at bounding box center [341, 18] width 510 height 16
drag, startPoint x: 288, startPoint y: 24, endPoint x: 276, endPoint y: 223, distance: 199.8
click at [276, 223] on button "View Request" at bounding box center [266, 226] width 73 height 23
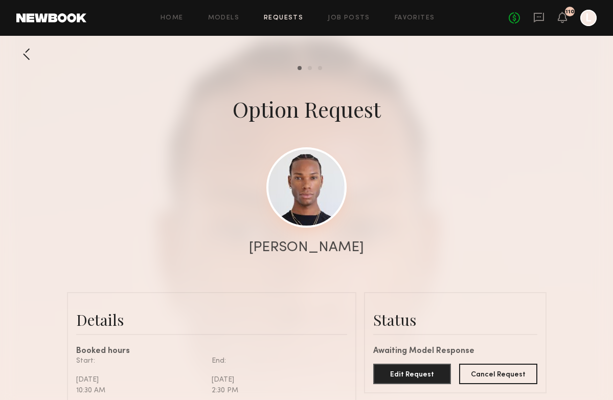
drag, startPoint x: 276, startPoint y: 223, endPoint x: 308, endPoint y: 183, distance: 51.7
click at [308, 183] on link at bounding box center [306, 187] width 80 height 80
click at [294, 15] on link "Requests" at bounding box center [283, 18] width 39 height 7
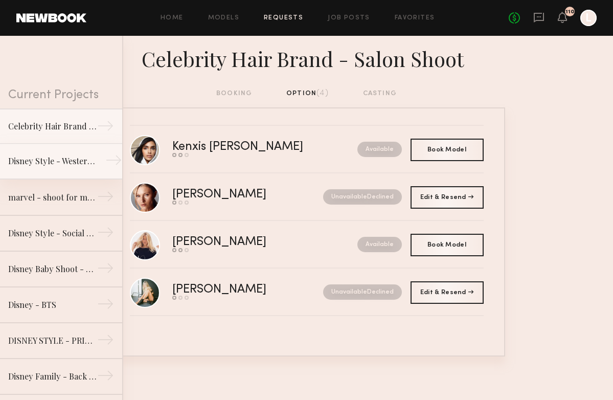
click at [35, 166] on div "Disney Style - Western Shoot" at bounding box center [52, 161] width 89 height 12
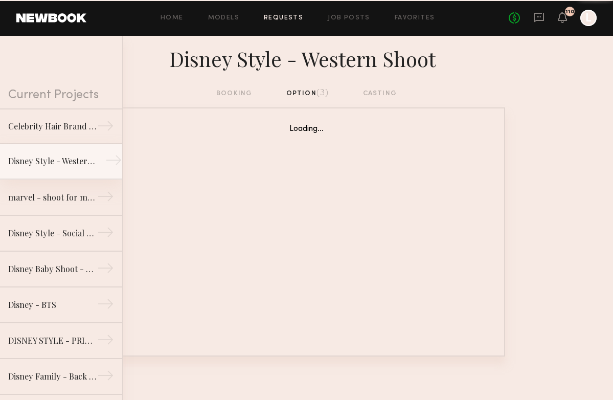
click at [36, 206] on link "marvel - shoot for marvel socials →" at bounding box center [61, 198] width 122 height 36
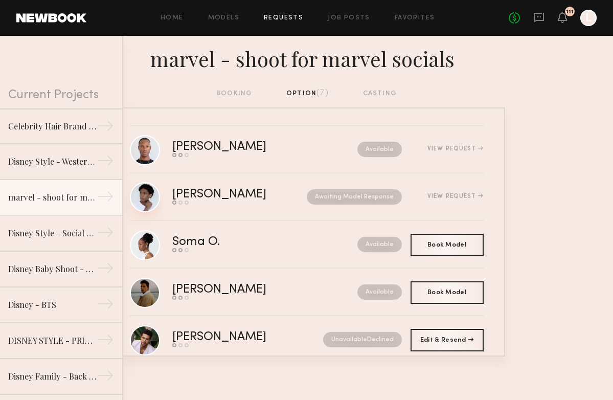
click at [144, 198] on link at bounding box center [145, 197] width 30 height 30
click at [138, 153] on link at bounding box center [145, 149] width 30 height 30
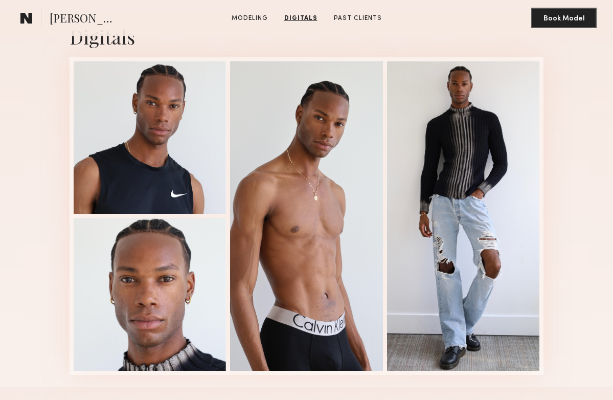
scroll to position [1361, 0]
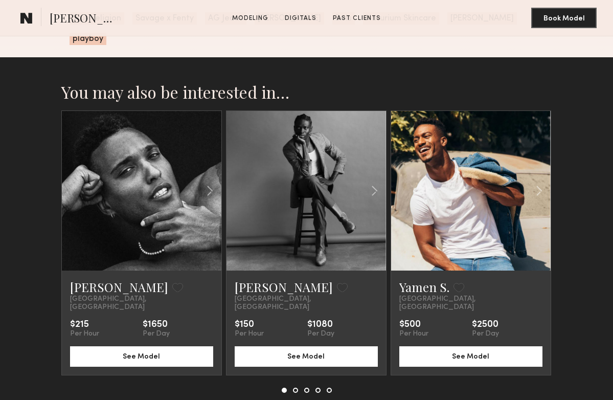
click at [372, 181] on common-icon at bounding box center [374, 190] width 15 height 19
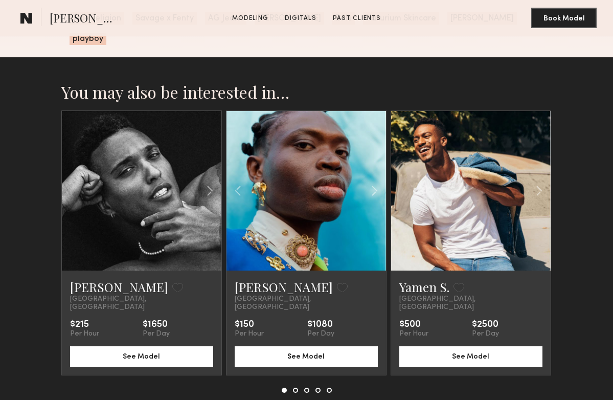
click at [374, 181] on common-icon at bounding box center [374, 190] width 15 height 19
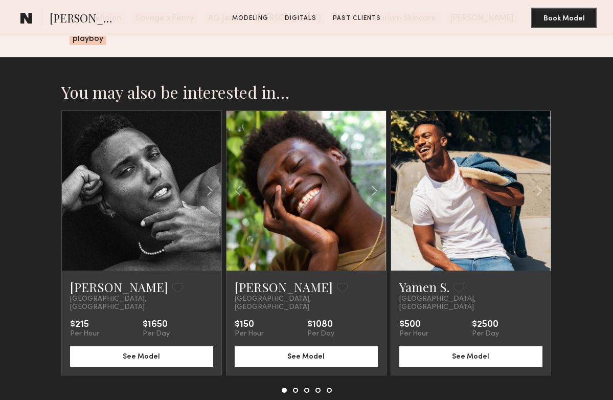
drag, startPoint x: 0, startPoint y: 0, endPoint x: 294, endPoint y: 364, distance: 467.3
click at [294, 364] on nb-model-recommendations-container "You may also be interested in… [PERSON_NAME] Favorite [GEOGRAPHIC_DATA], [GEOGR…" at bounding box center [306, 250] width 491 height 336
click at [297, 388] on button at bounding box center [295, 390] width 5 height 5
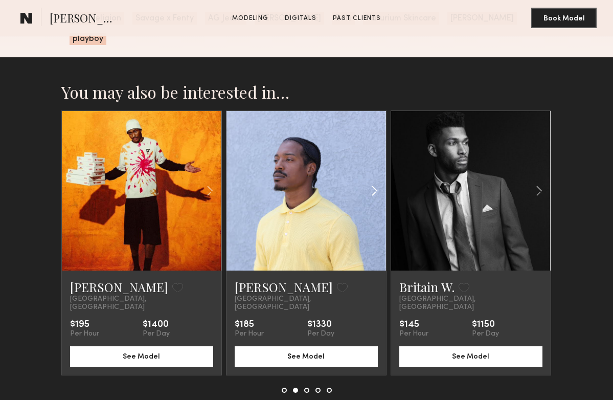
drag, startPoint x: 294, startPoint y: 364, endPoint x: 373, endPoint y: 173, distance: 206.6
click at [373, 181] on common-icon at bounding box center [374, 190] width 15 height 19
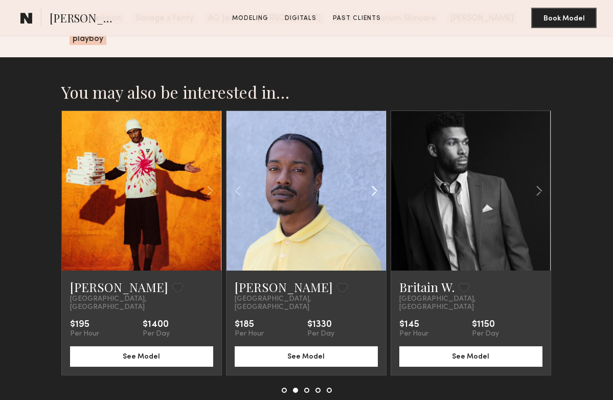
click at [373, 181] on common-icon at bounding box center [374, 190] width 15 height 19
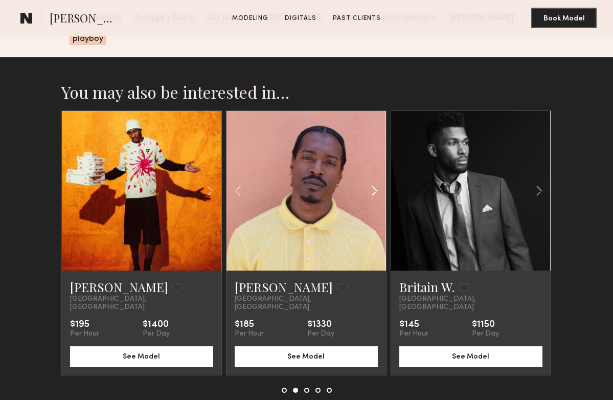
click at [373, 181] on common-icon at bounding box center [374, 190] width 15 height 19
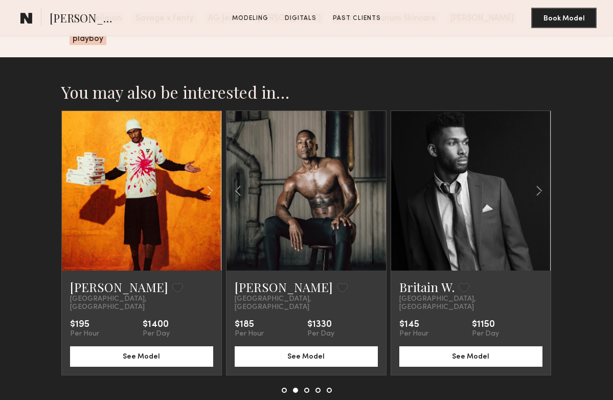
click at [205, 181] on common-icon at bounding box center [210, 190] width 15 height 19
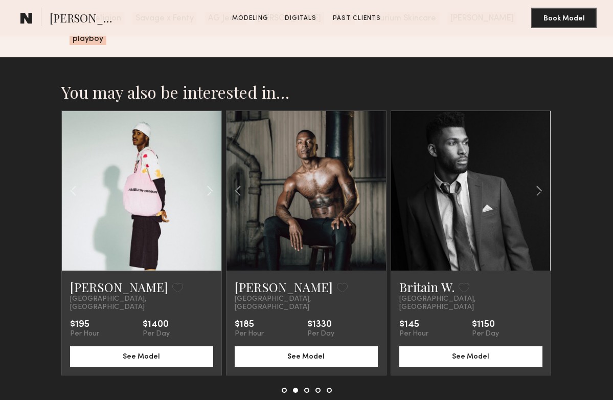
click at [205, 181] on common-icon at bounding box center [210, 190] width 15 height 19
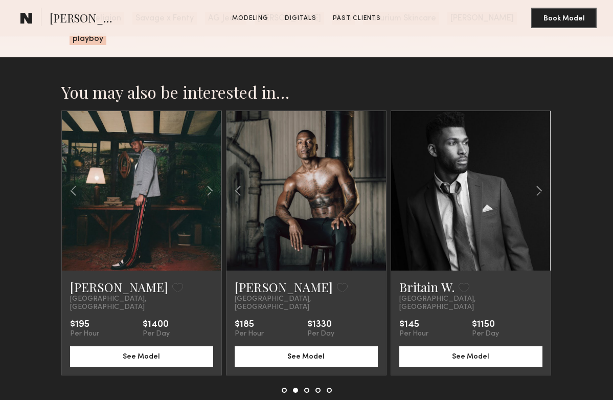
click at [205, 181] on common-icon at bounding box center [210, 190] width 15 height 19
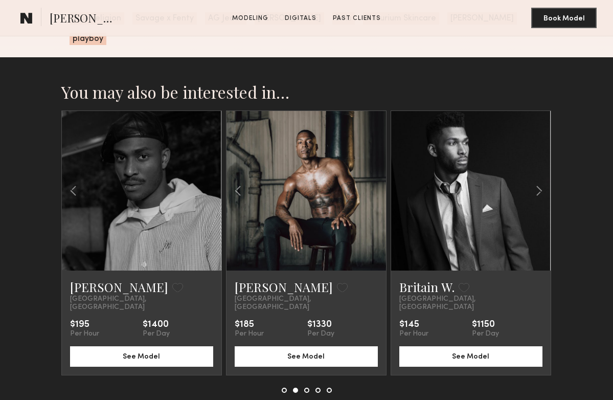
click at [205, 171] on div at bounding box center [142, 191] width 160 height 160
click at [371, 373] on nb-model-recommendations-container "You may also be interested in… [PERSON_NAME] Favorite [GEOGRAPHIC_DATA], [GEOGR…" at bounding box center [306, 250] width 491 height 336
click at [306, 388] on button at bounding box center [306, 390] width 5 height 5
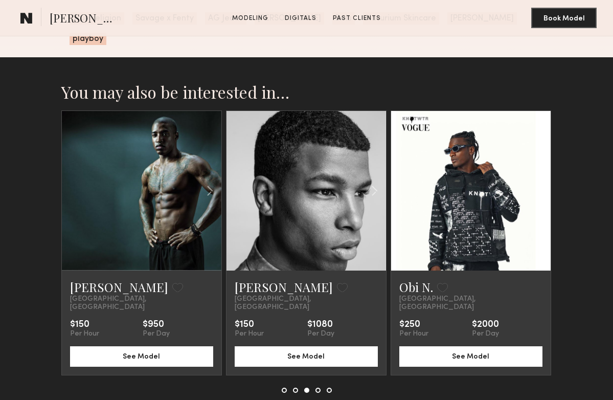
click at [379, 181] on common-icon at bounding box center [374, 190] width 15 height 19
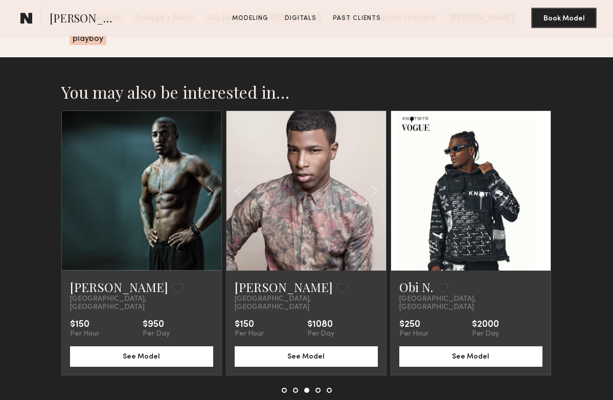
click at [379, 181] on common-icon at bounding box center [374, 190] width 15 height 19
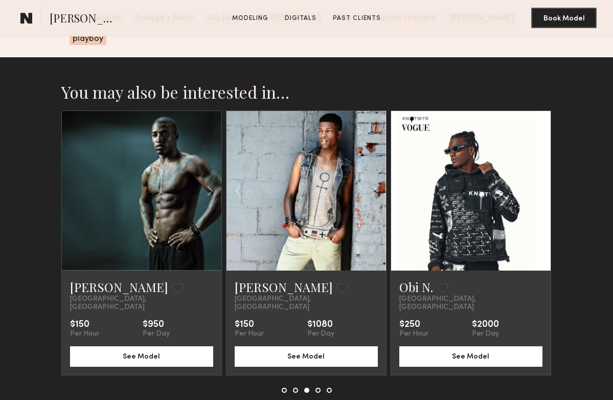
click at [320, 388] on button at bounding box center [318, 390] width 5 height 5
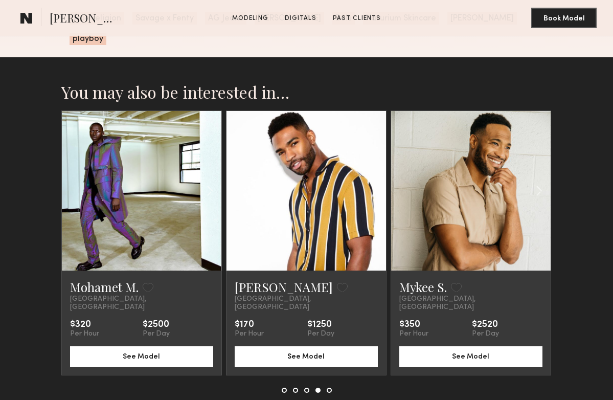
click at [329, 388] on button at bounding box center [329, 390] width 5 height 5
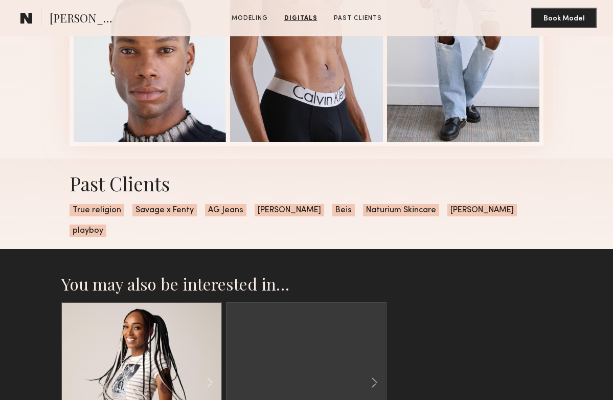
scroll to position [1170, 0]
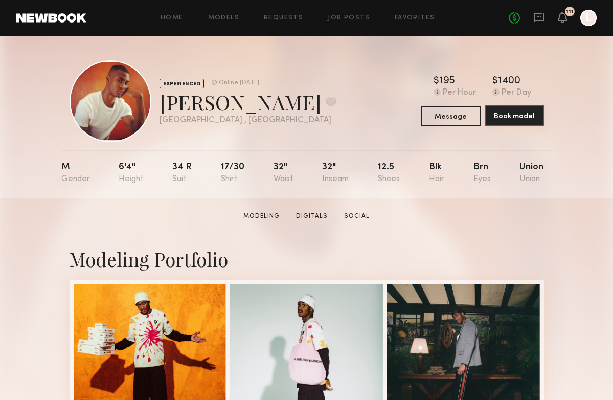
click at [504, 116] on button "Book model" at bounding box center [514, 115] width 59 height 20
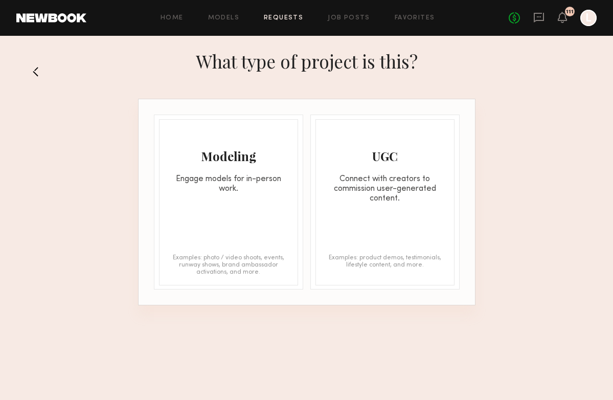
click at [200, 174] on div "Engage models for in-person work." at bounding box center [229, 183] width 138 height 19
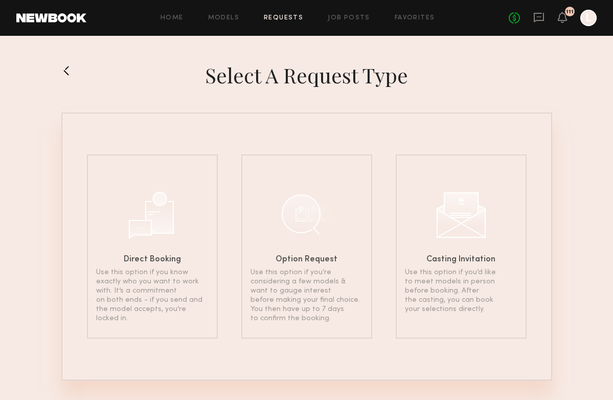
click at [262, 251] on div "Option Request Use this option if you’re considering a few models & want to gau…" at bounding box center [306, 246] width 131 height 184
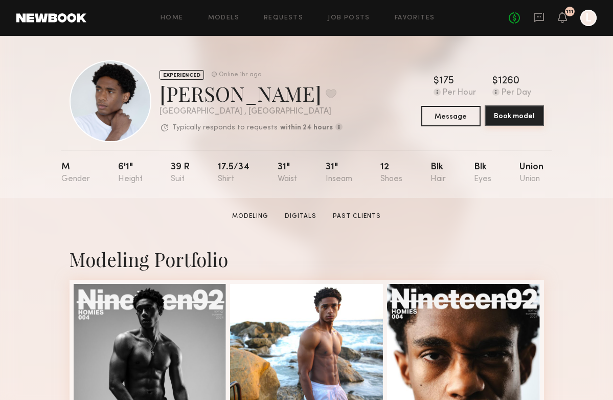
click at [498, 117] on button "Book model" at bounding box center [514, 115] width 59 height 20
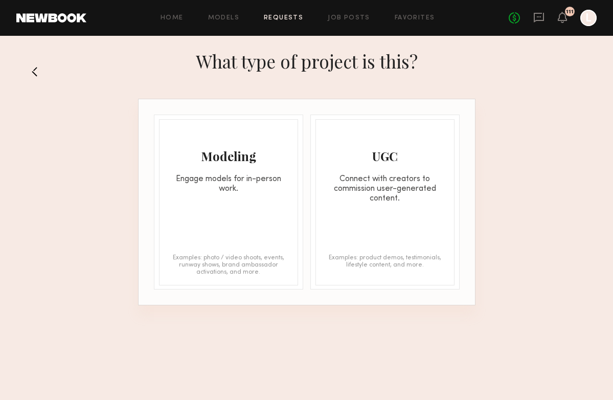
drag, startPoint x: 498, startPoint y: 117, endPoint x: 37, endPoint y: 75, distance: 463.2
click at [37, 75] on button at bounding box center [39, 71] width 16 height 16
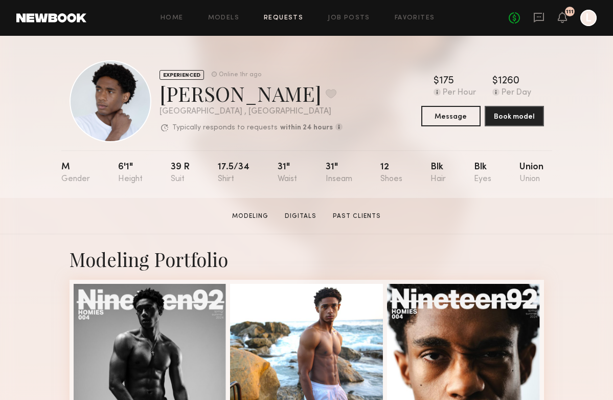
drag, startPoint x: 37, startPoint y: 75, endPoint x: 281, endPoint y: 15, distance: 251.0
click at [281, 15] on link "Requests" at bounding box center [283, 18] width 39 height 7
